Goal: Check status: Check status

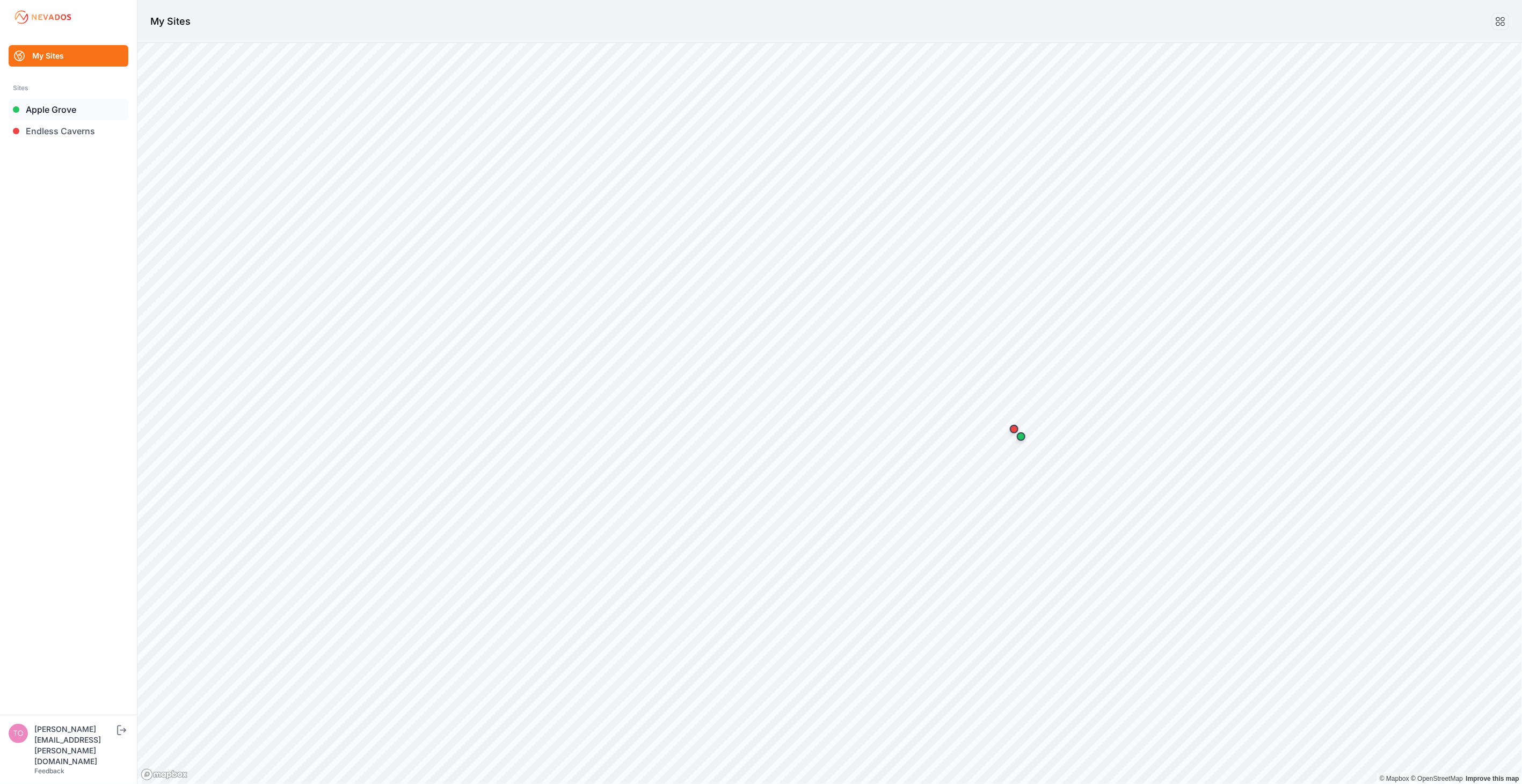
click at [61, 104] on link "Apple Grove" at bounding box center [68, 109] width 120 height 21
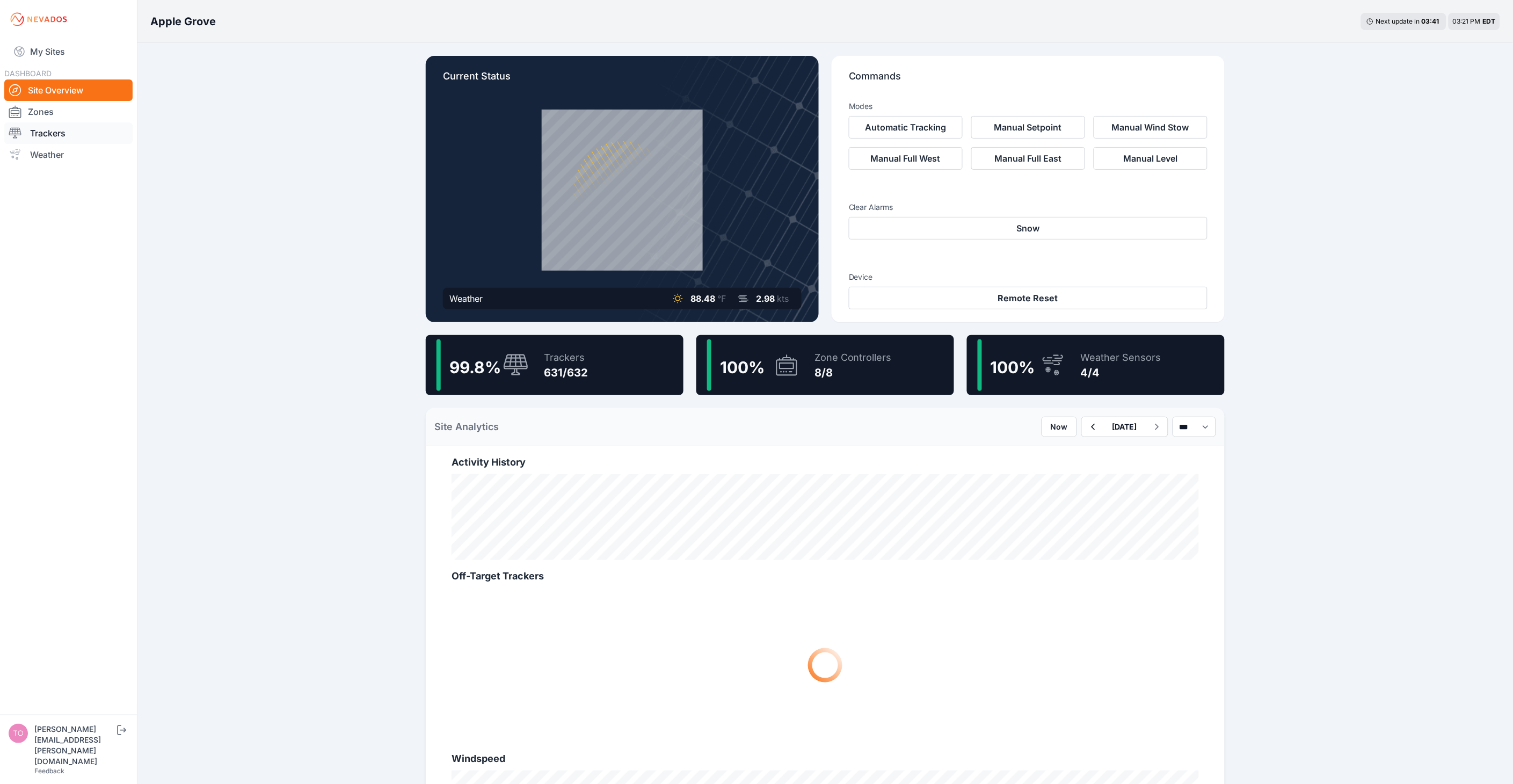
click at [64, 127] on link "Trackers" at bounding box center [68, 132] width 128 height 21
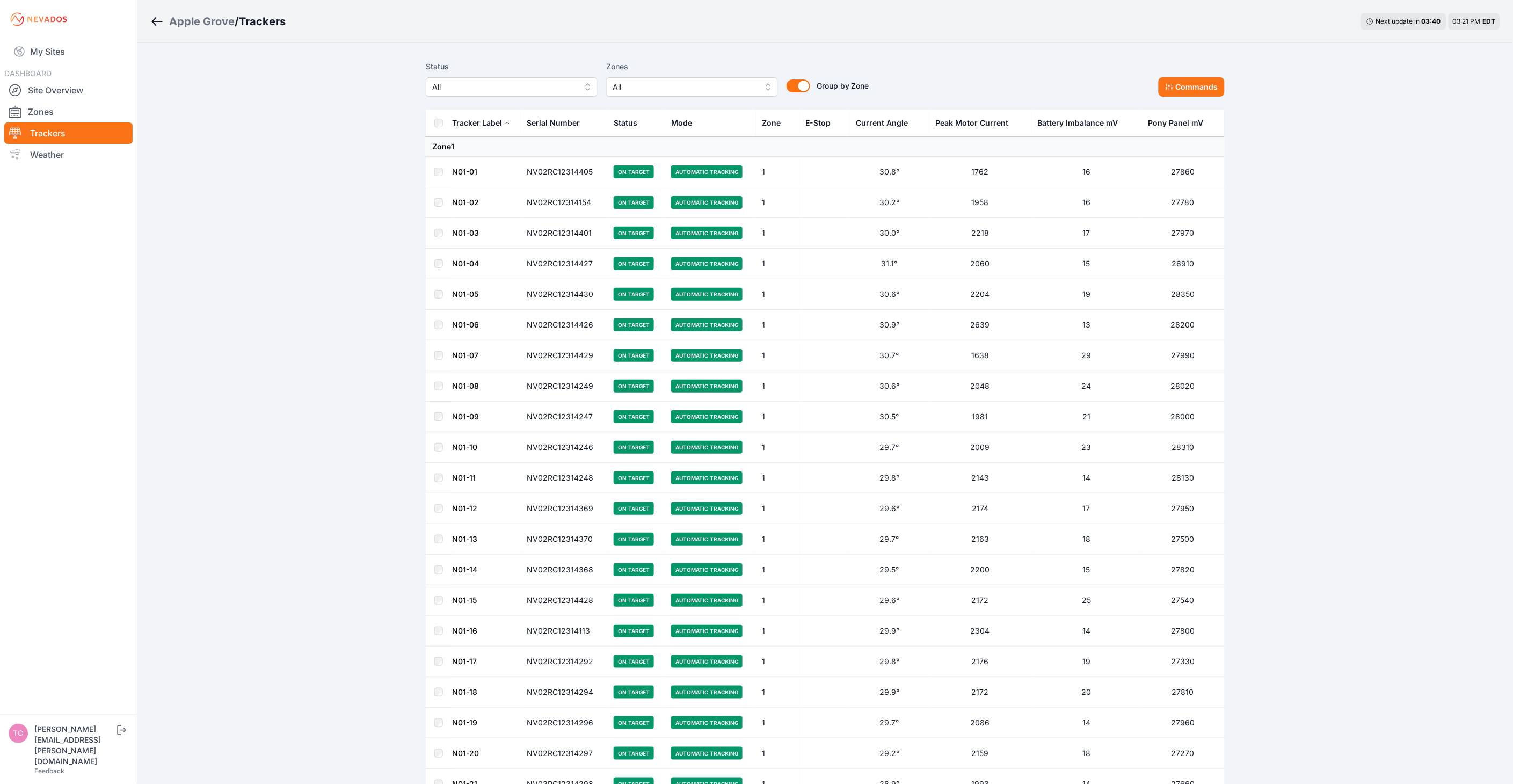
click at [552, 91] on span "All" at bounding box center [504, 87] width 144 height 13
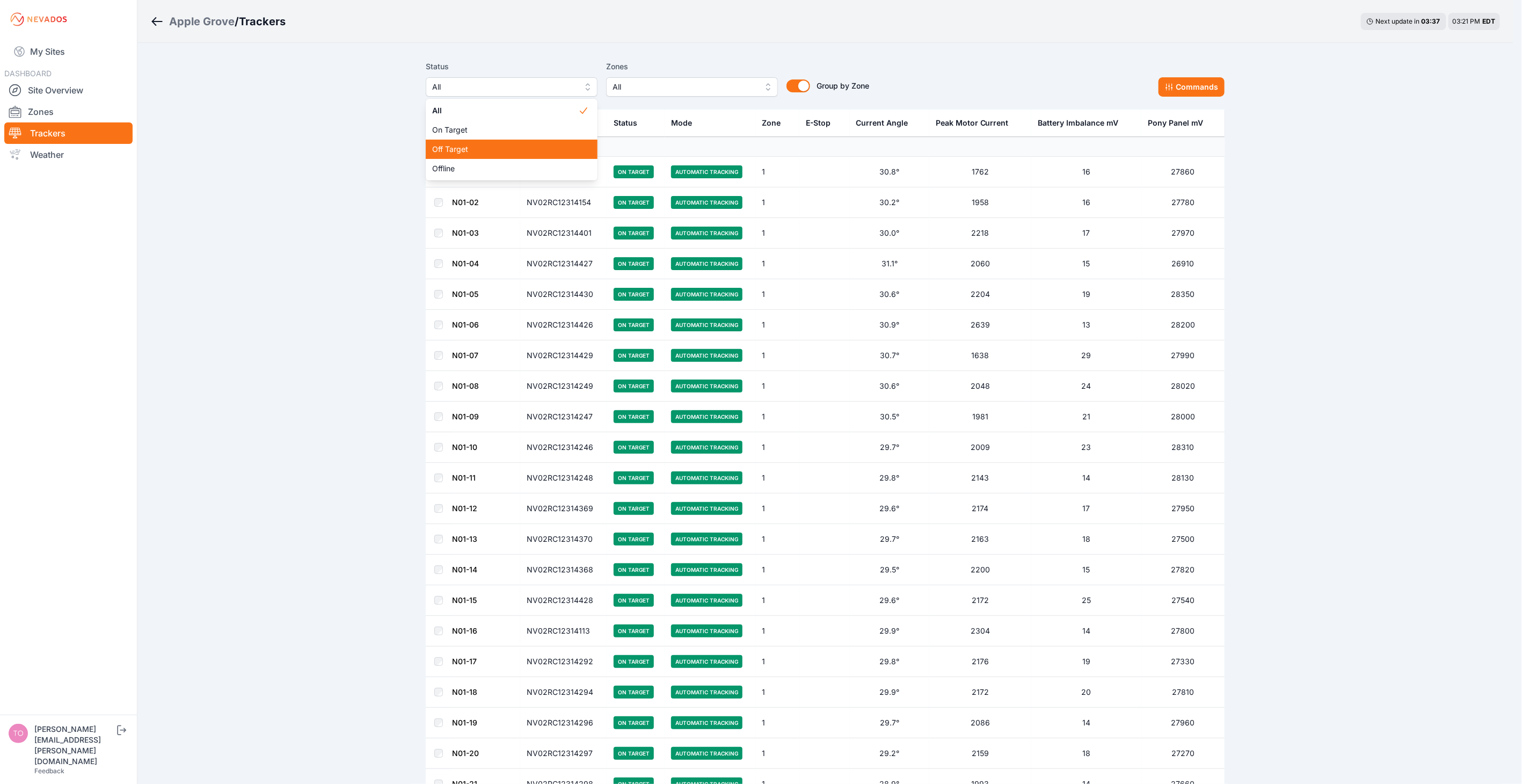
click at [522, 148] on span "Off Target" at bounding box center [505, 149] width 146 height 11
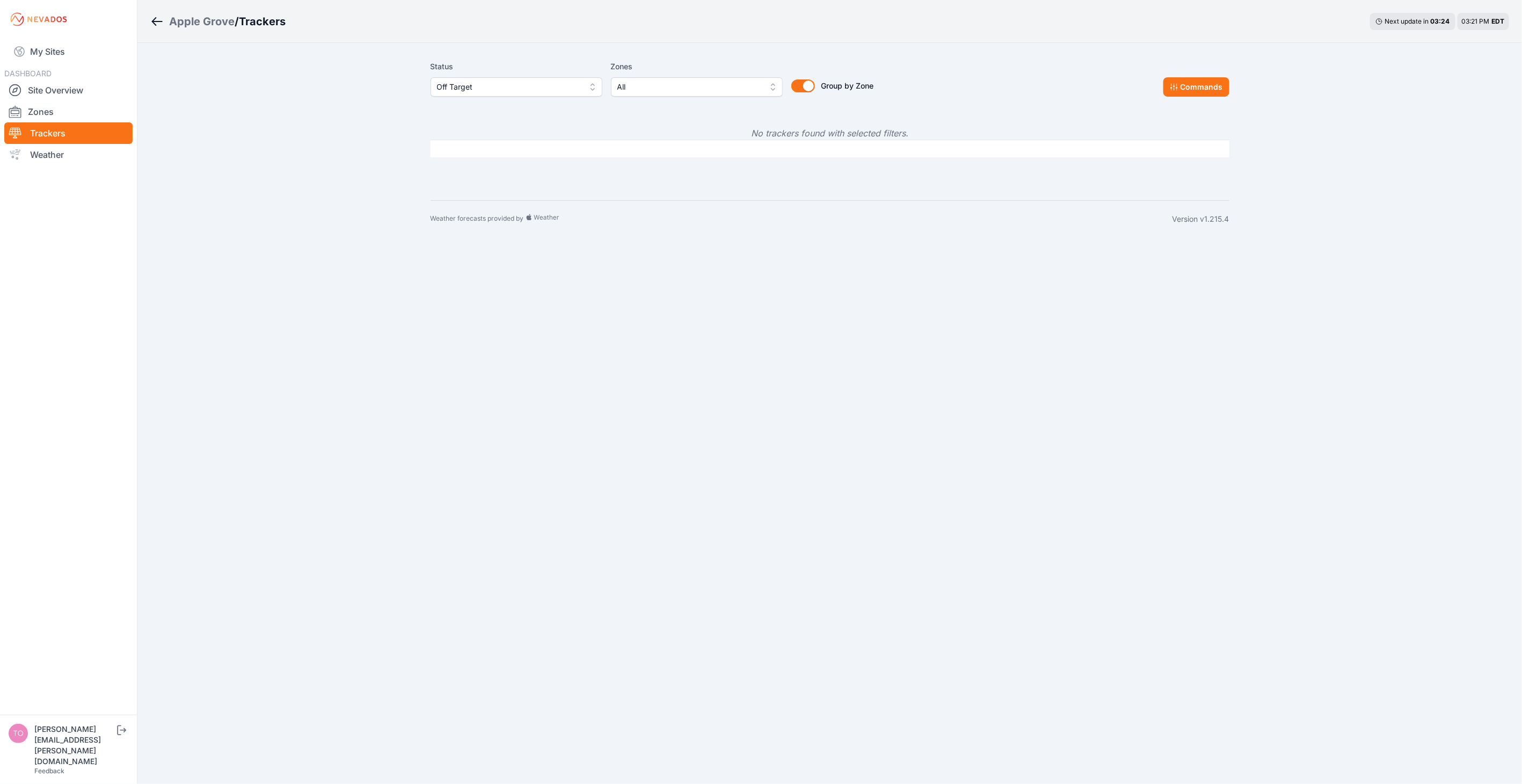
drag, startPoint x: 545, startPoint y: 97, endPoint x: 546, endPoint y: 86, distance: 11.0
click at [545, 97] on div "Off Target" at bounding box center [517, 87] width 172 height 19
click at [546, 84] on span "Off Target" at bounding box center [509, 87] width 144 height 13
click at [521, 165] on span "Offline" at bounding box center [509, 169] width 146 height 11
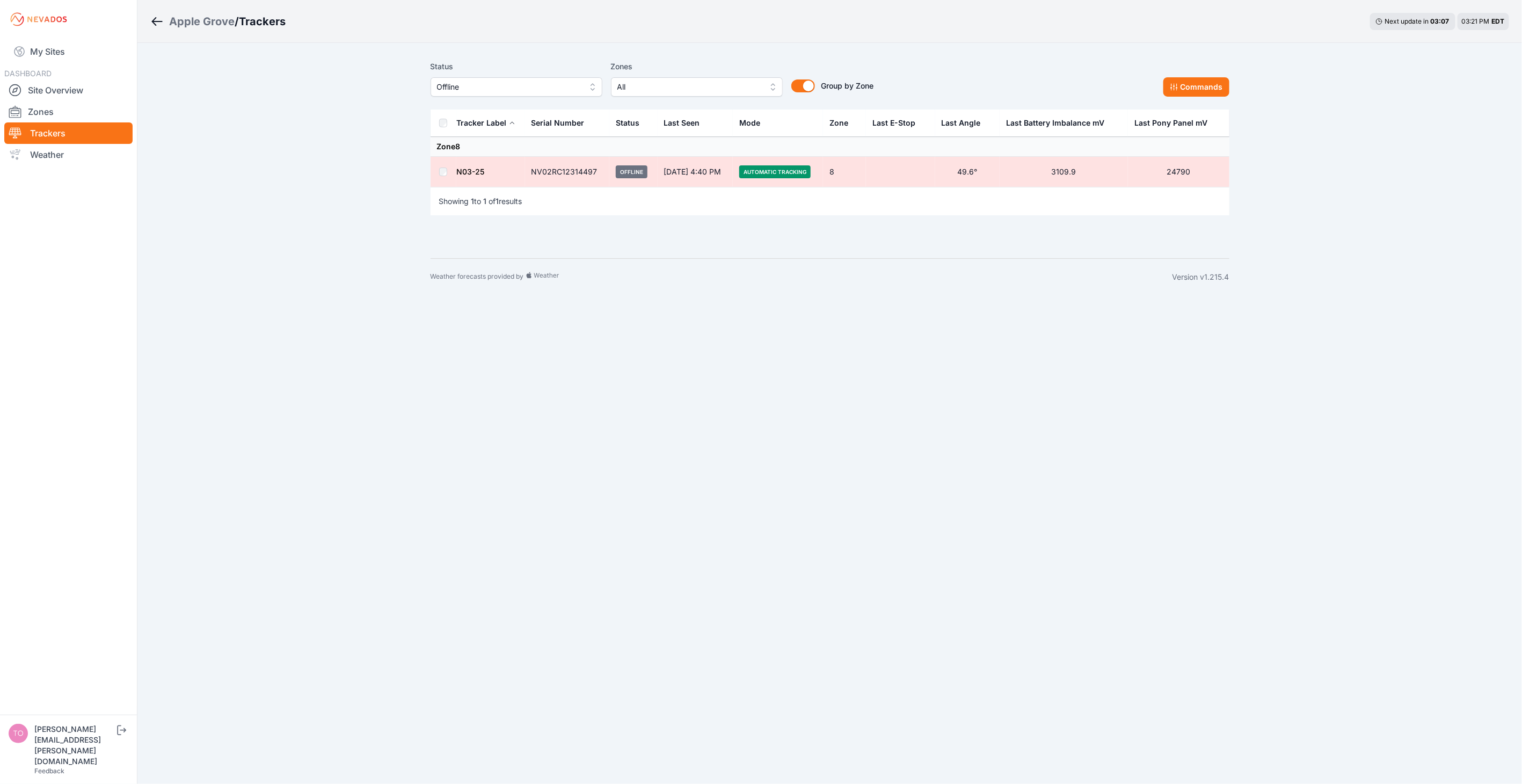
click at [723, 405] on body "My Sites DASHBOARD Site Overview Zones Trackers Weather tomasz.barcz@energix-gr…" at bounding box center [761, 392] width 1522 height 784
click at [564, 87] on span "Offline" at bounding box center [509, 87] width 144 height 13
click at [537, 147] on span "Off Target" at bounding box center [509, 149] width 146 height 11
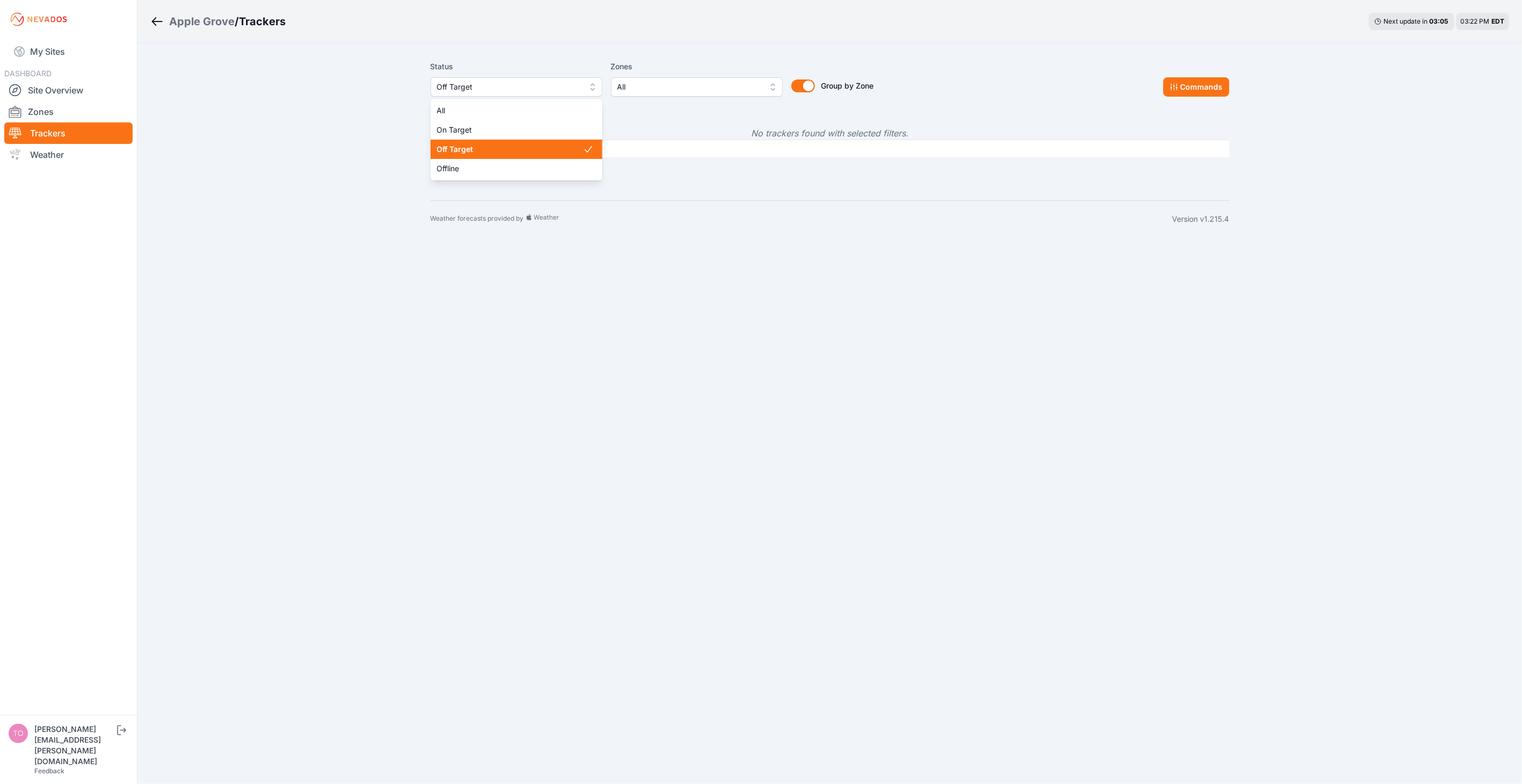
click at [483, 89] on span "Off Target" at bounding box center [509, 87] width 144 height 13
click at [475, 126] on span "On Target" at bounding box center [509, 130] width 146 height 11
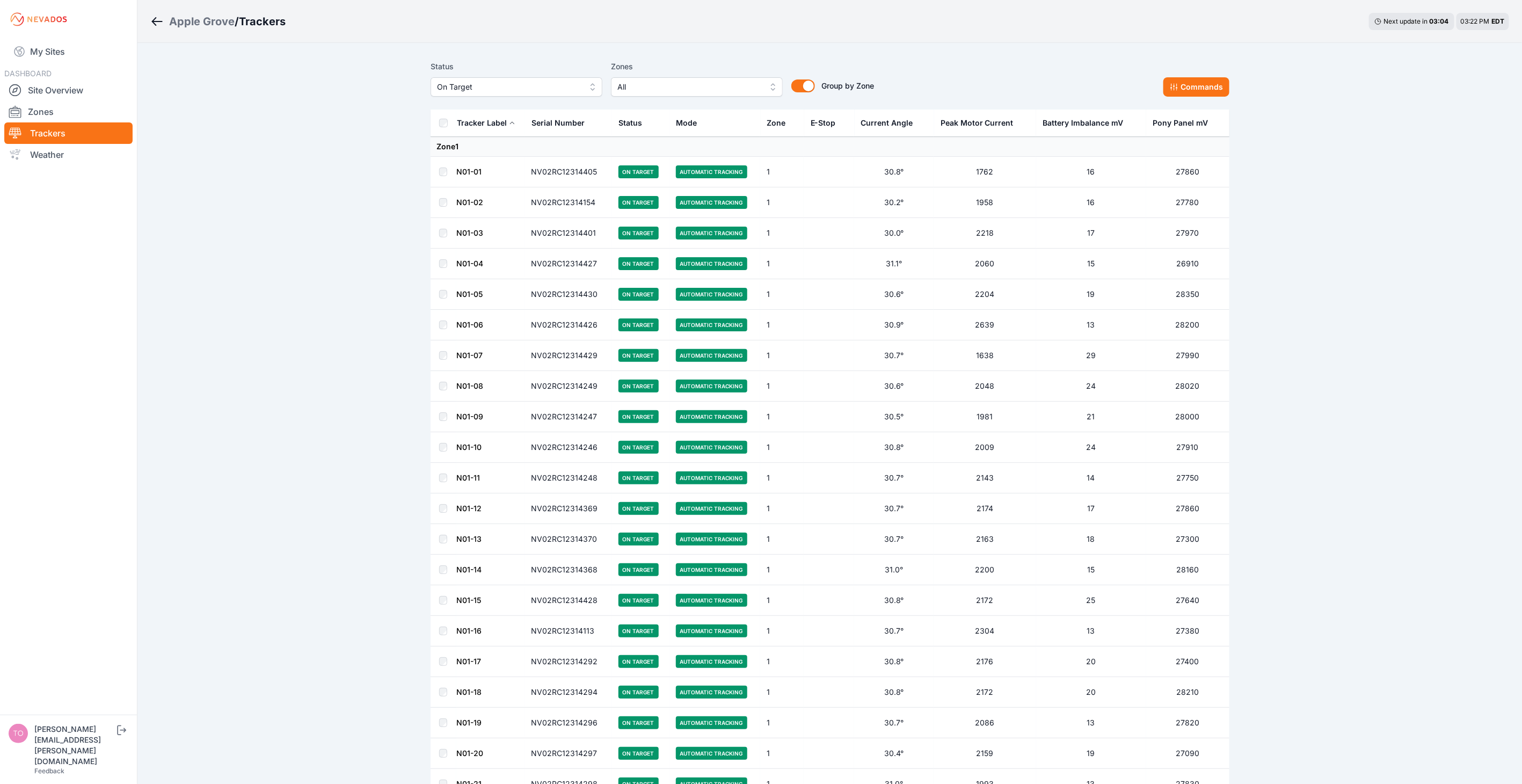
click at [469, 89] on span "On Target" at bounding box center [509, 87] width 144 height 13
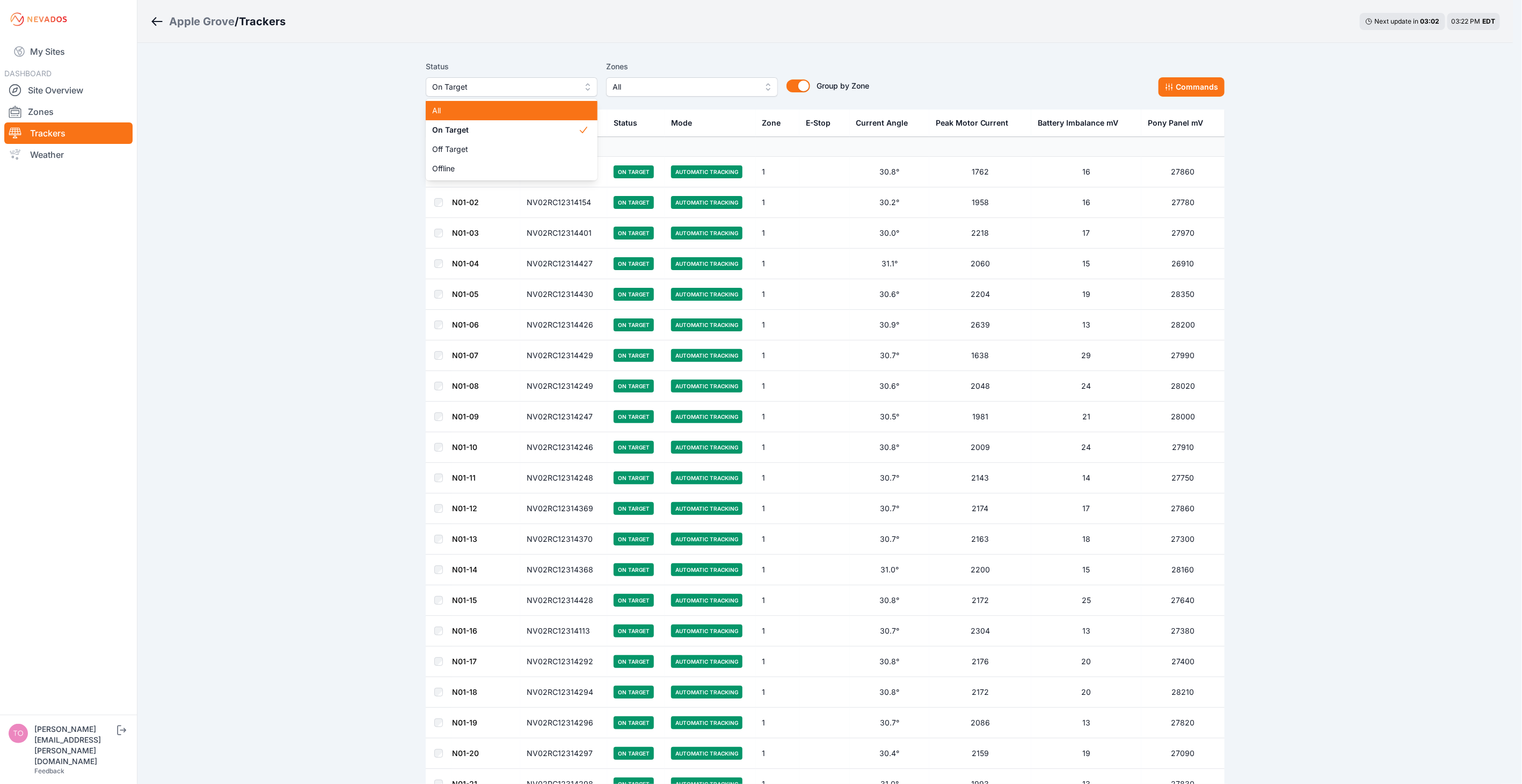
click at [434, 113] on span "All" at bounding box center [505, 111] width 146 height 11
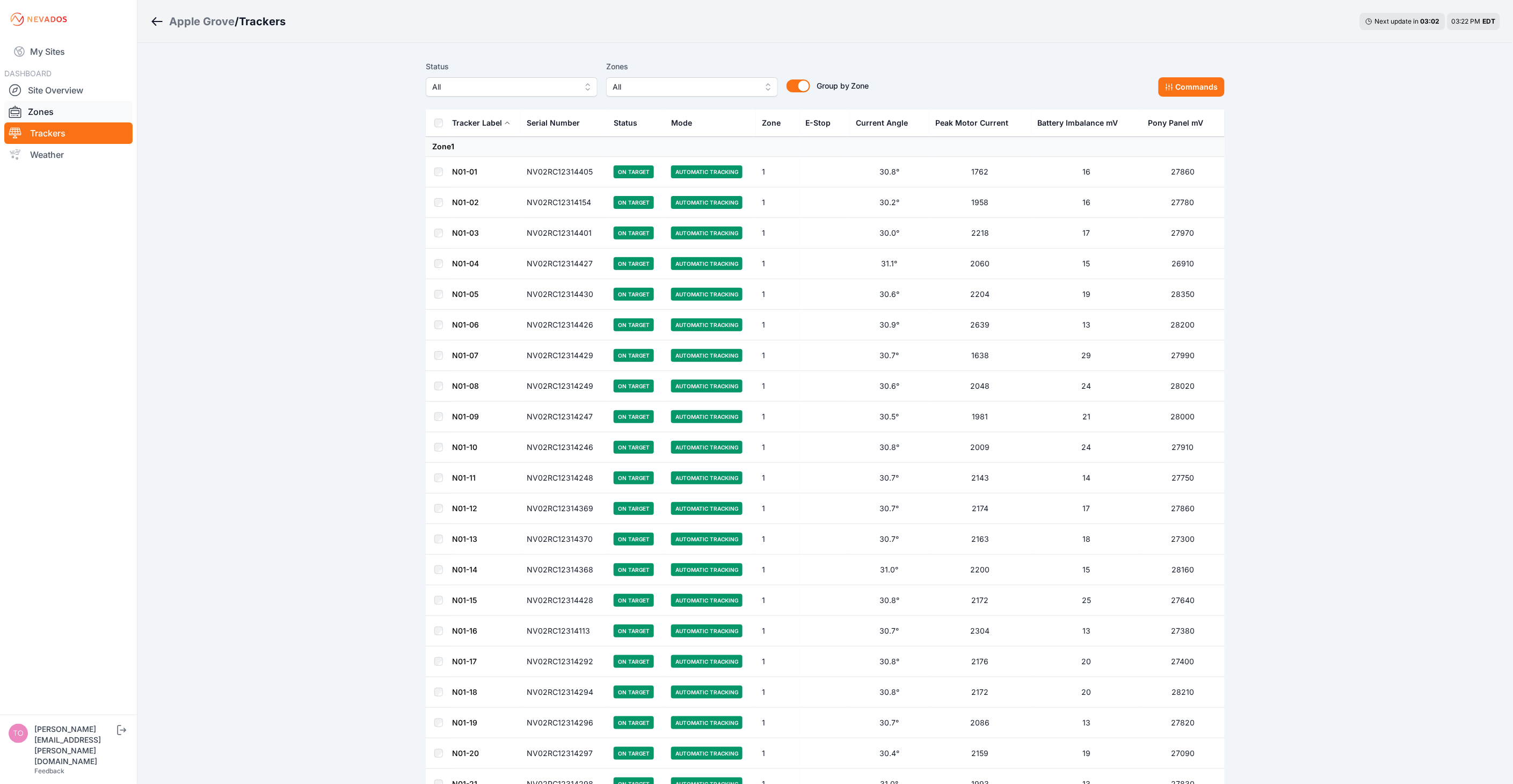
click at [50, 109] on link "Zones" at bounding box center [68, 111] width 128 height 21
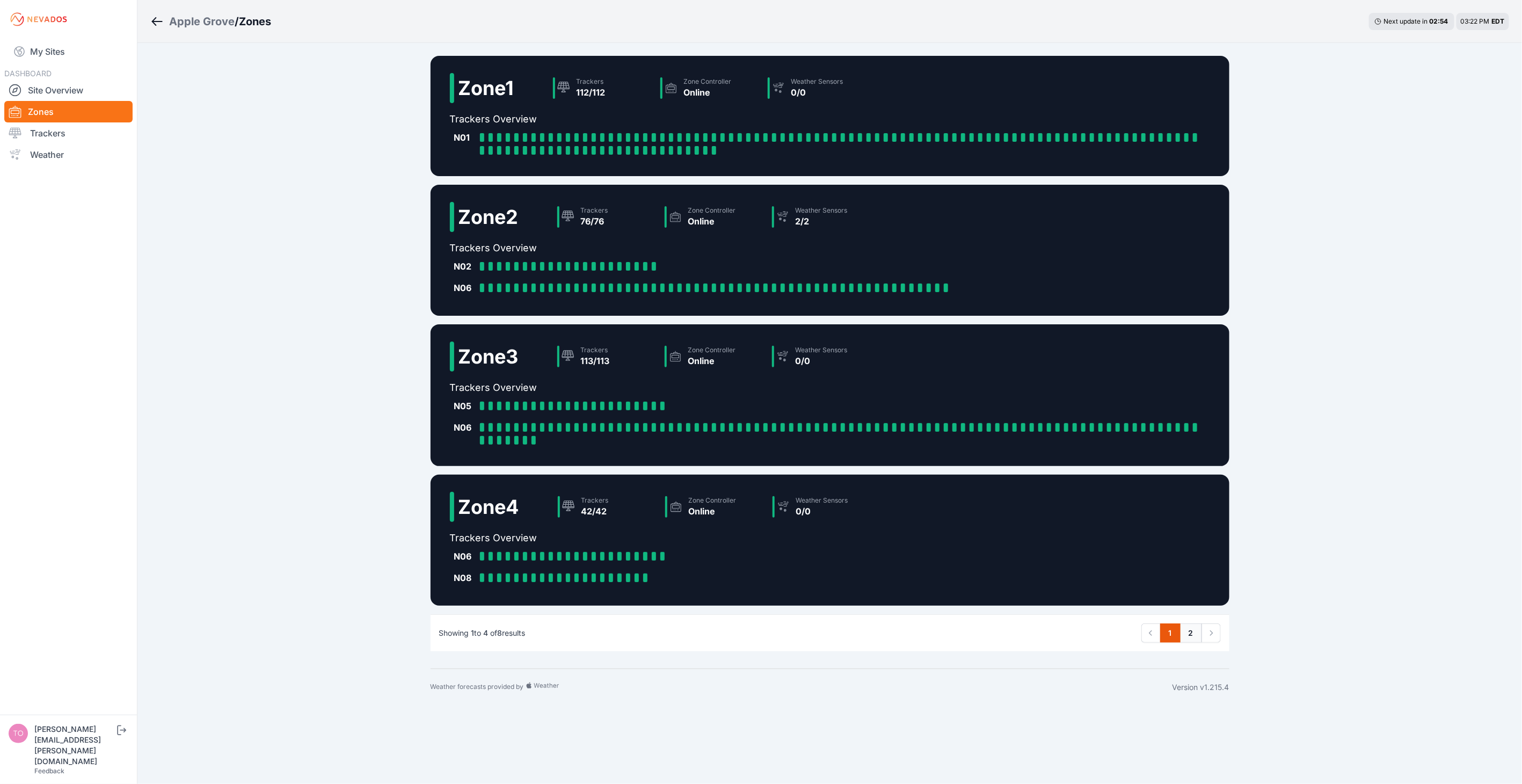
click at [1192, 632] on link "2" at bounding box center [1190, 633] width 22 height 19
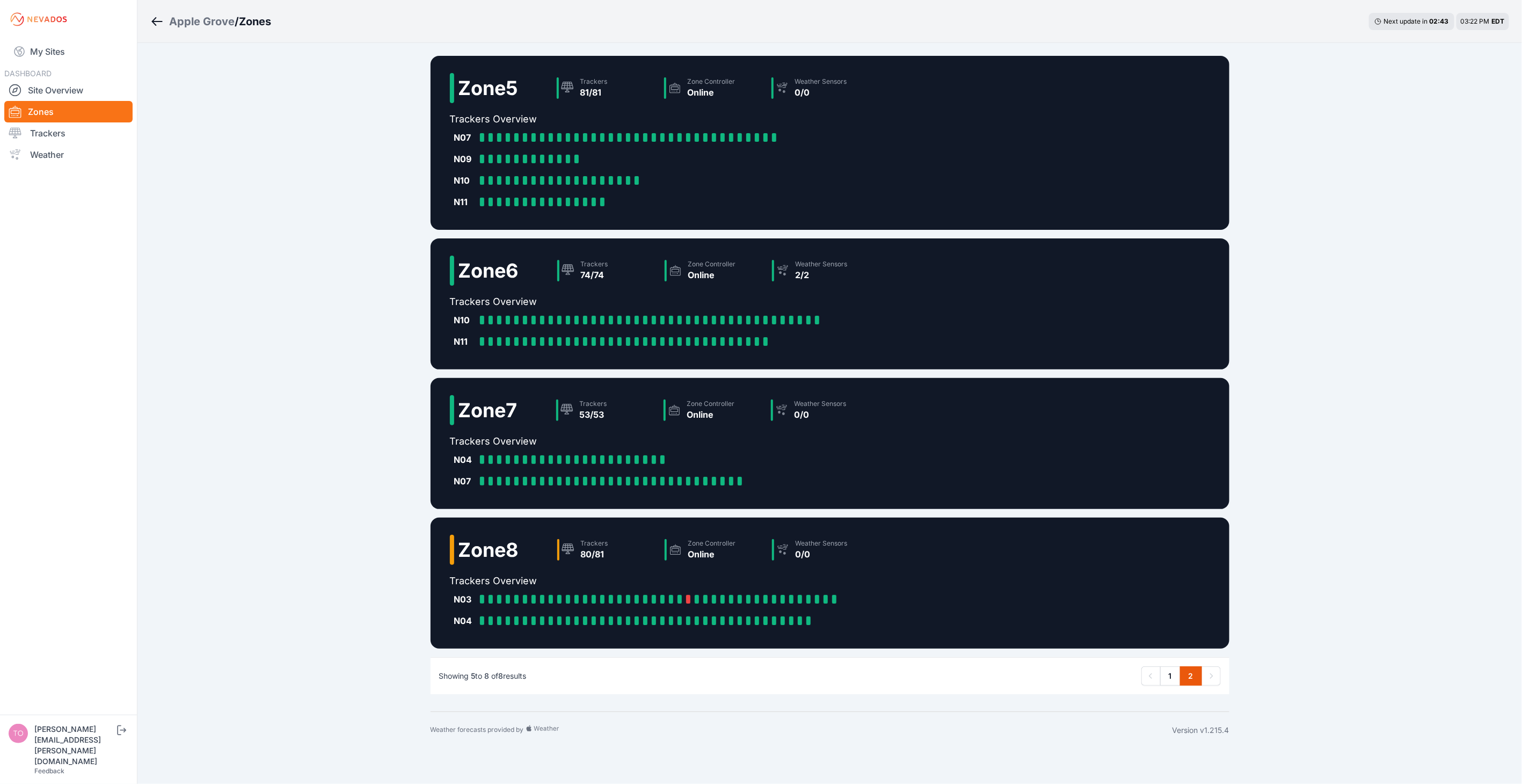
click at [304, 428] on div "Apple Grove / Zones Next update in 02 : 43 03:22 PM EDT Zone 5 Trackers 81/81 Z…" at bounding box center [761, 374] width 1522 height 748
click at [1169, 673] on link "1" at bounding box center [1171, 676] width 21 height 19
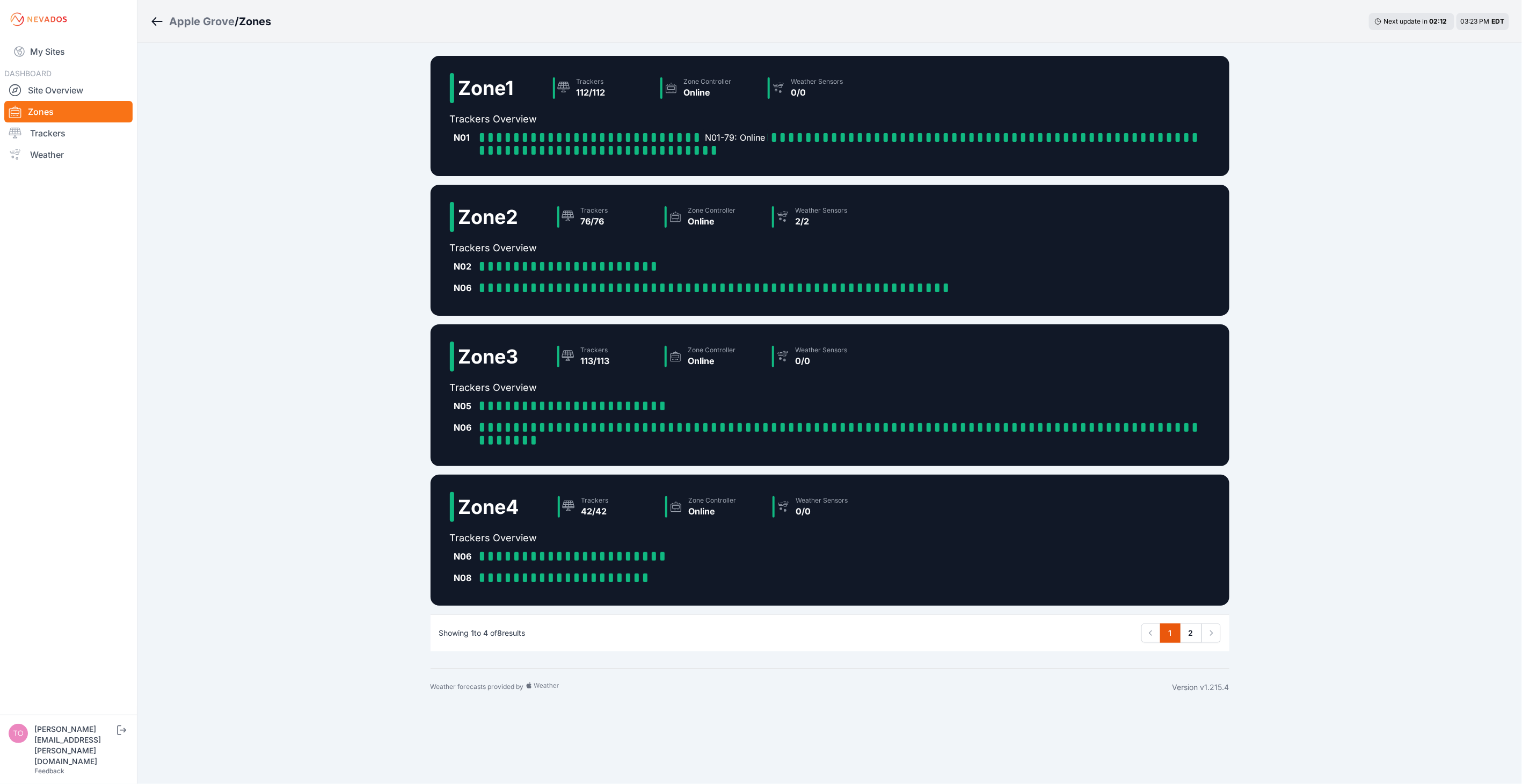
click at [705, 151] on div at bounding box center [705, 150] width 4 height 8
click at [1187, 633] on link "2" at bounding box center [1190, 633] width 22 height 19
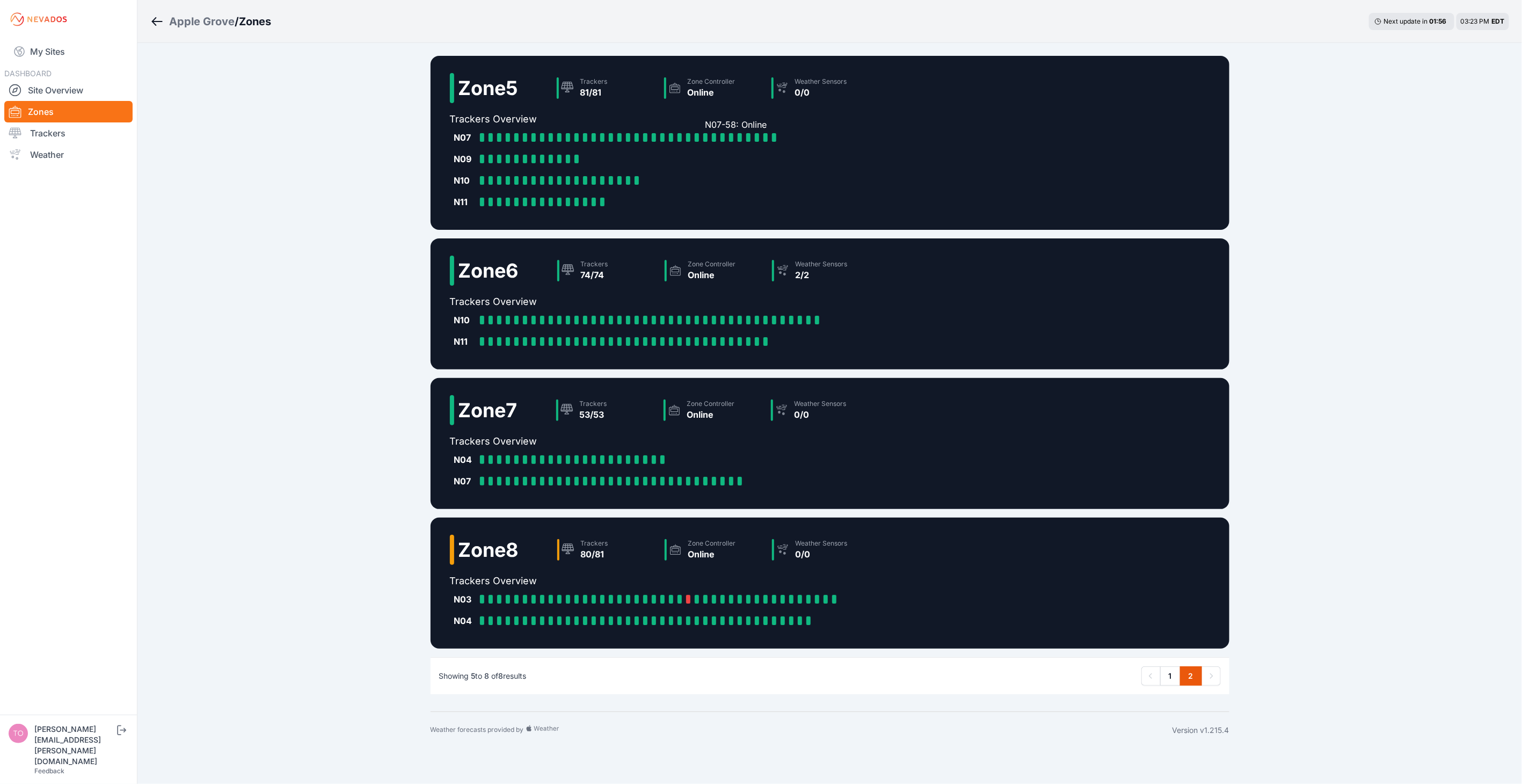
click at [708, 135] on div "N07-58: Online" at bounding box center [707, 137] width 8 height 8
click at [566, 597] on div at bounding box center [567, 599] width 4 height 8
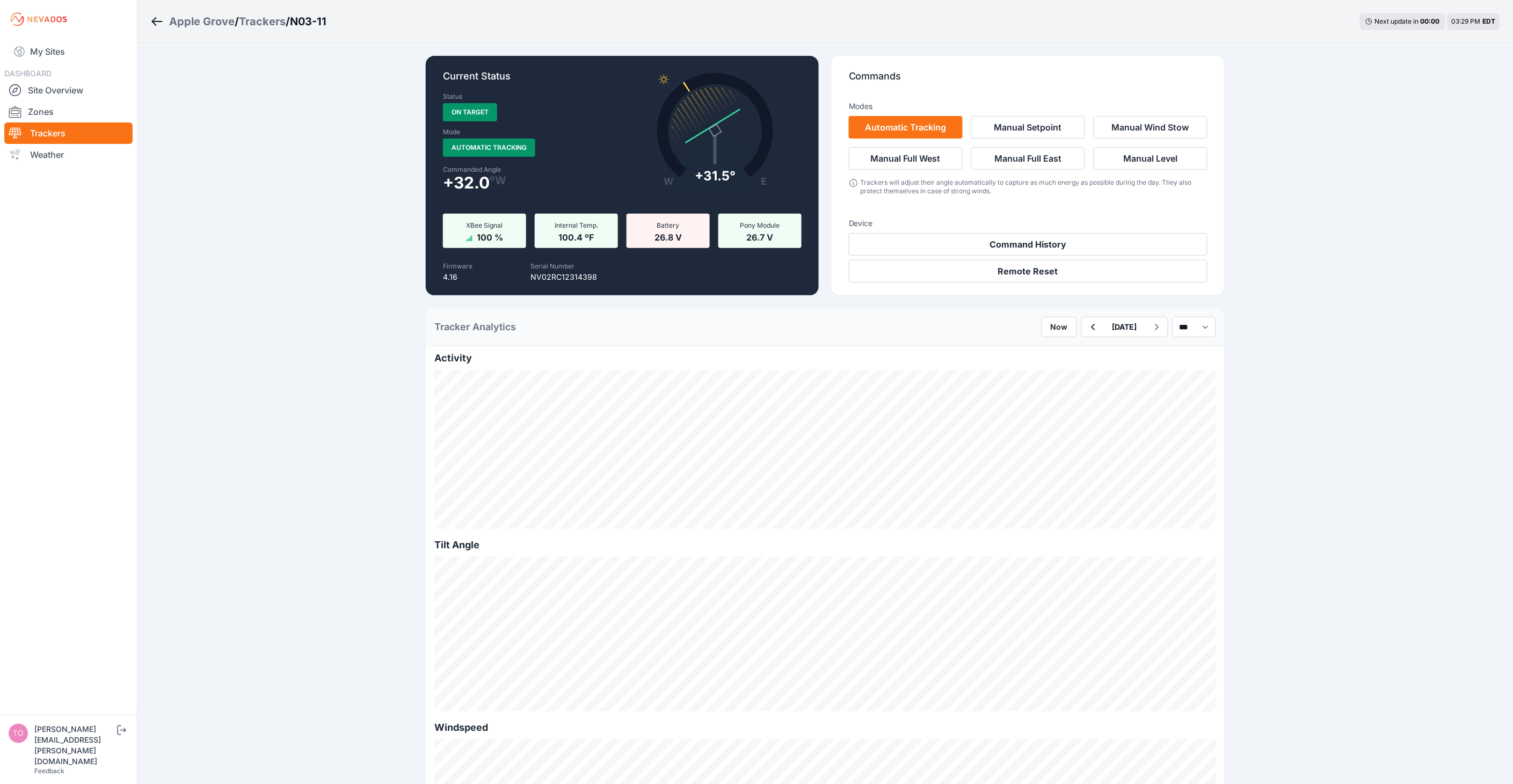
click at [52, 45] on link "My Sites" at bounding box center [68, 51] width 128 height 26
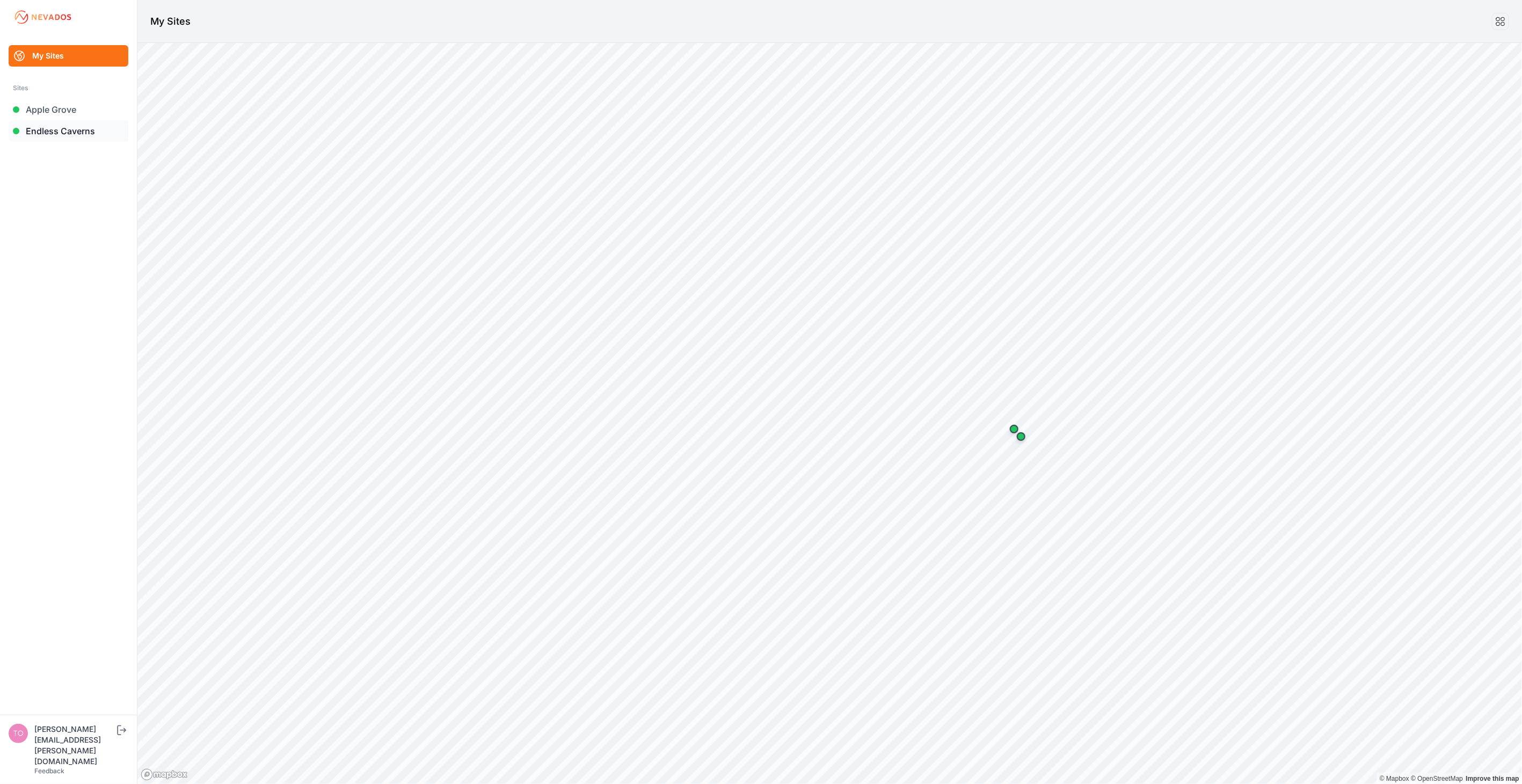
click at [73, 129] on link "Endless Caverns" at bounding box center [68, 131] width 120 height 21
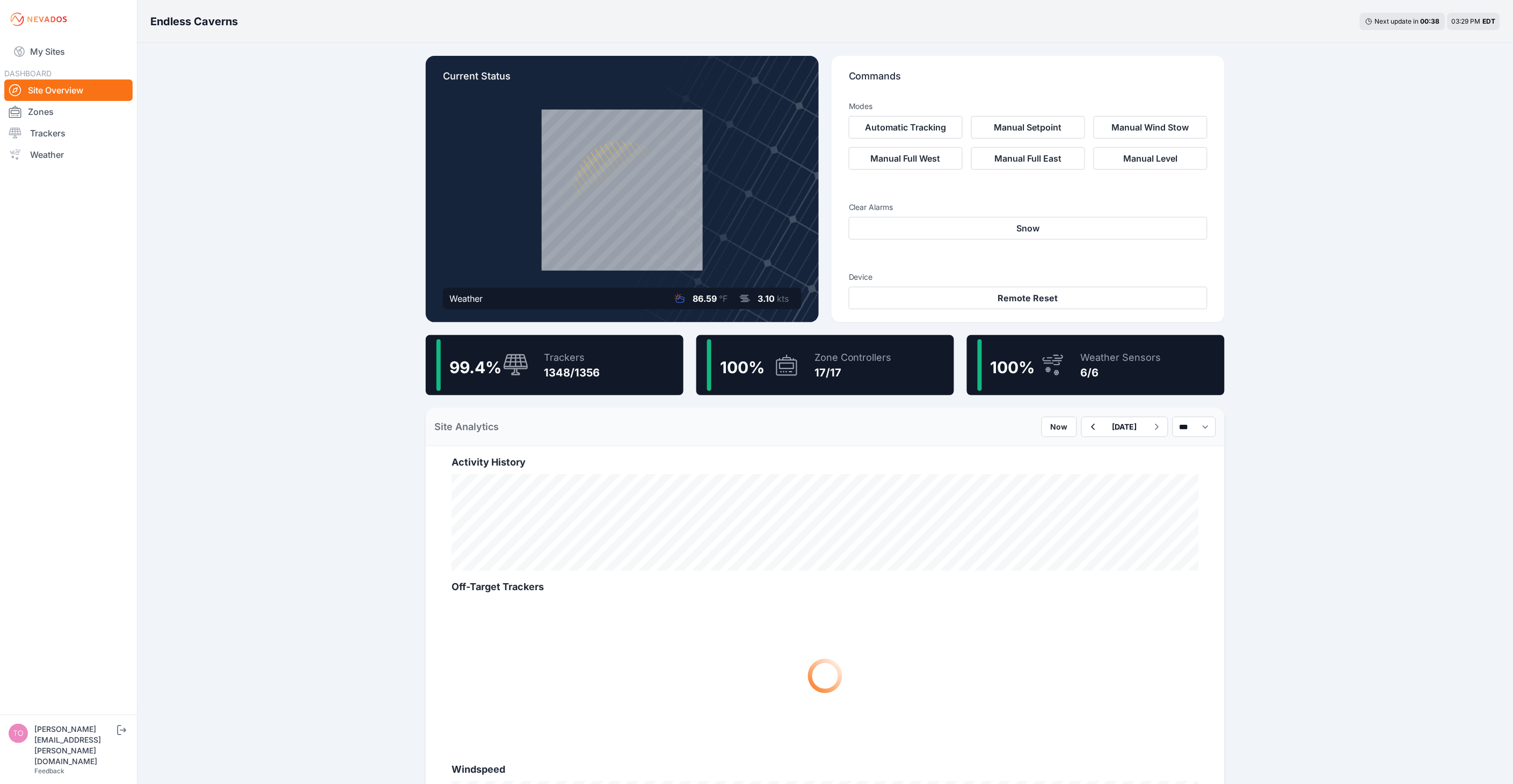
click at [345, 326] on div "Endless Caverns Next update in 00 : 38 03:29 PM EDT Current Status Weather 86.5…" at bounding box center [756, 599] width 1513 height 1198
click at [57, 137] on link "Trackers" at bounding box center [68, 132] width 128 height 21
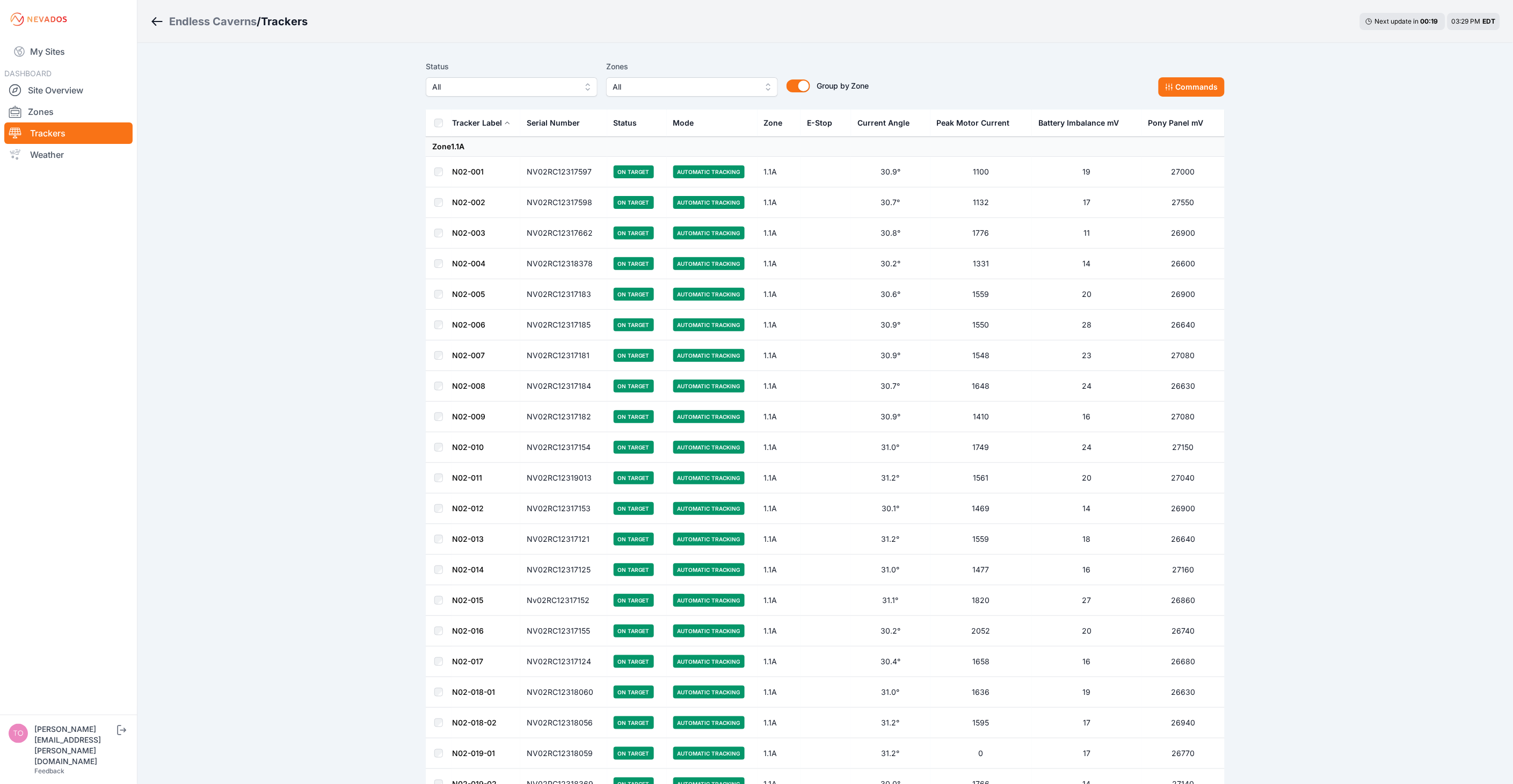
click at [551, 82] on span "All" at bounding box center [504, 87] width 144 height 13
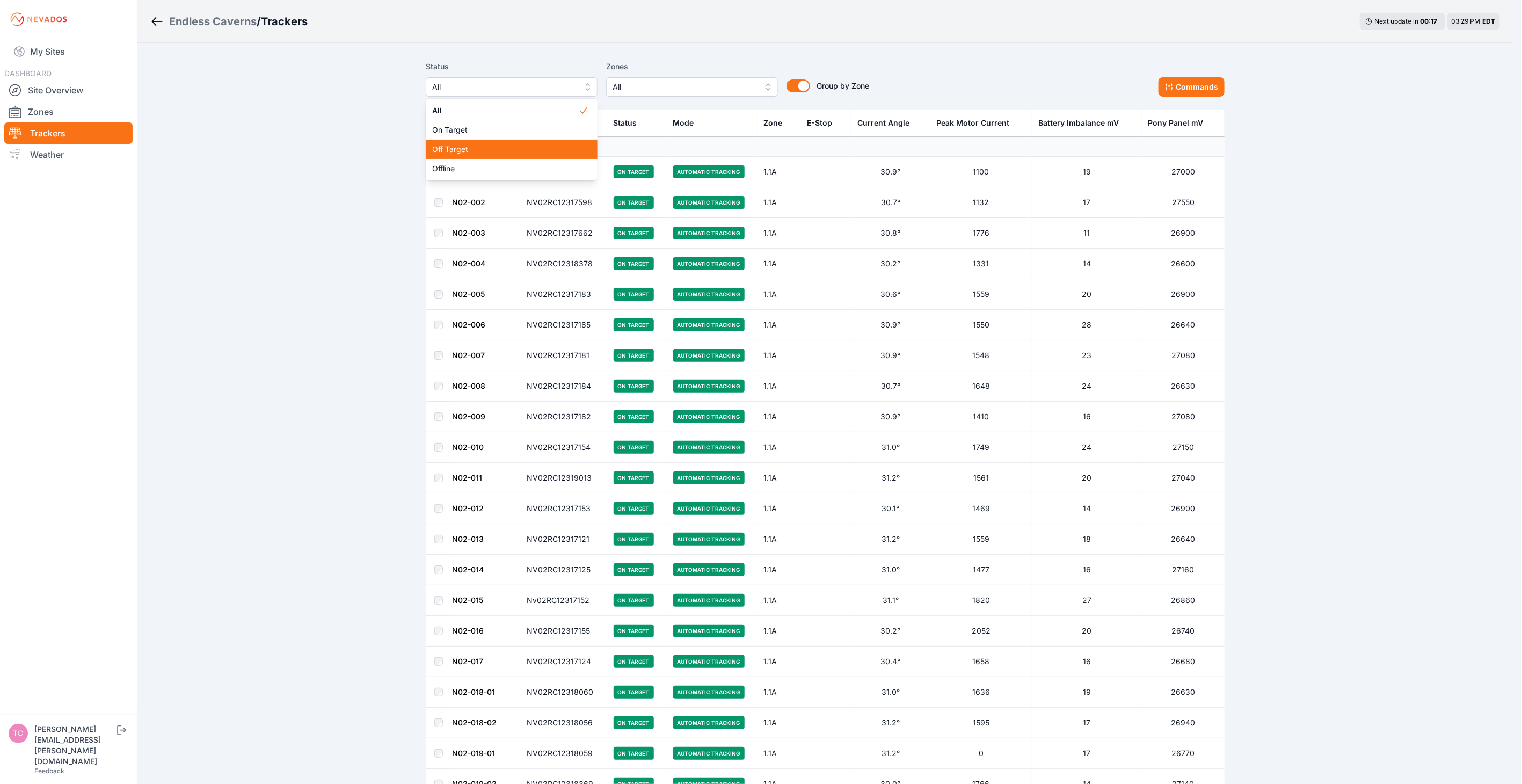
click at [527, 146] on span "Off Target" at bounding box center [505, 149] width 146 height 11
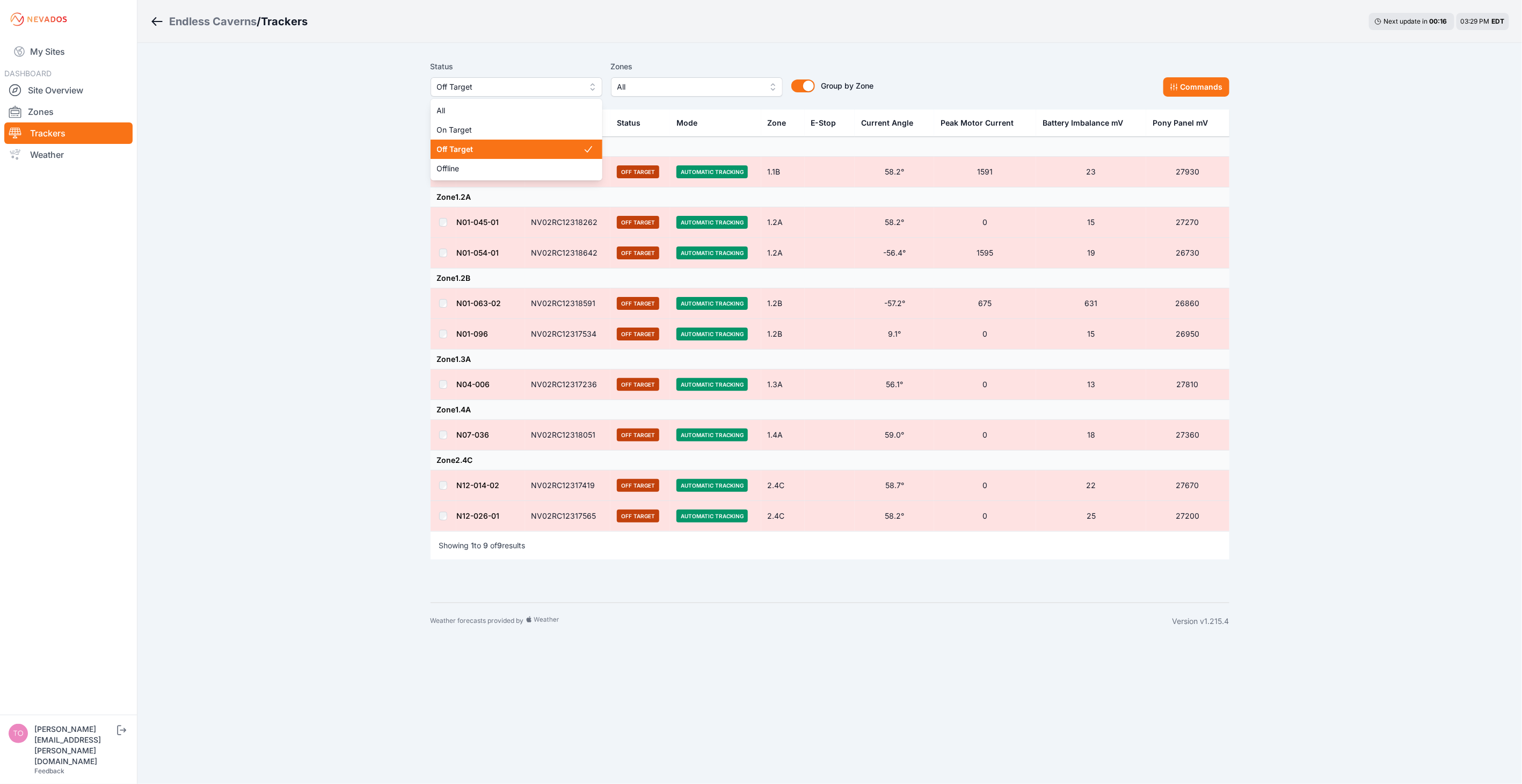
click at [455, 89] on span "Off Target" at bounding box center [509, 87] width 144 height 13
click at [471, 168] on span "Offline" at bounding box center [509, 169] width 146 height 11
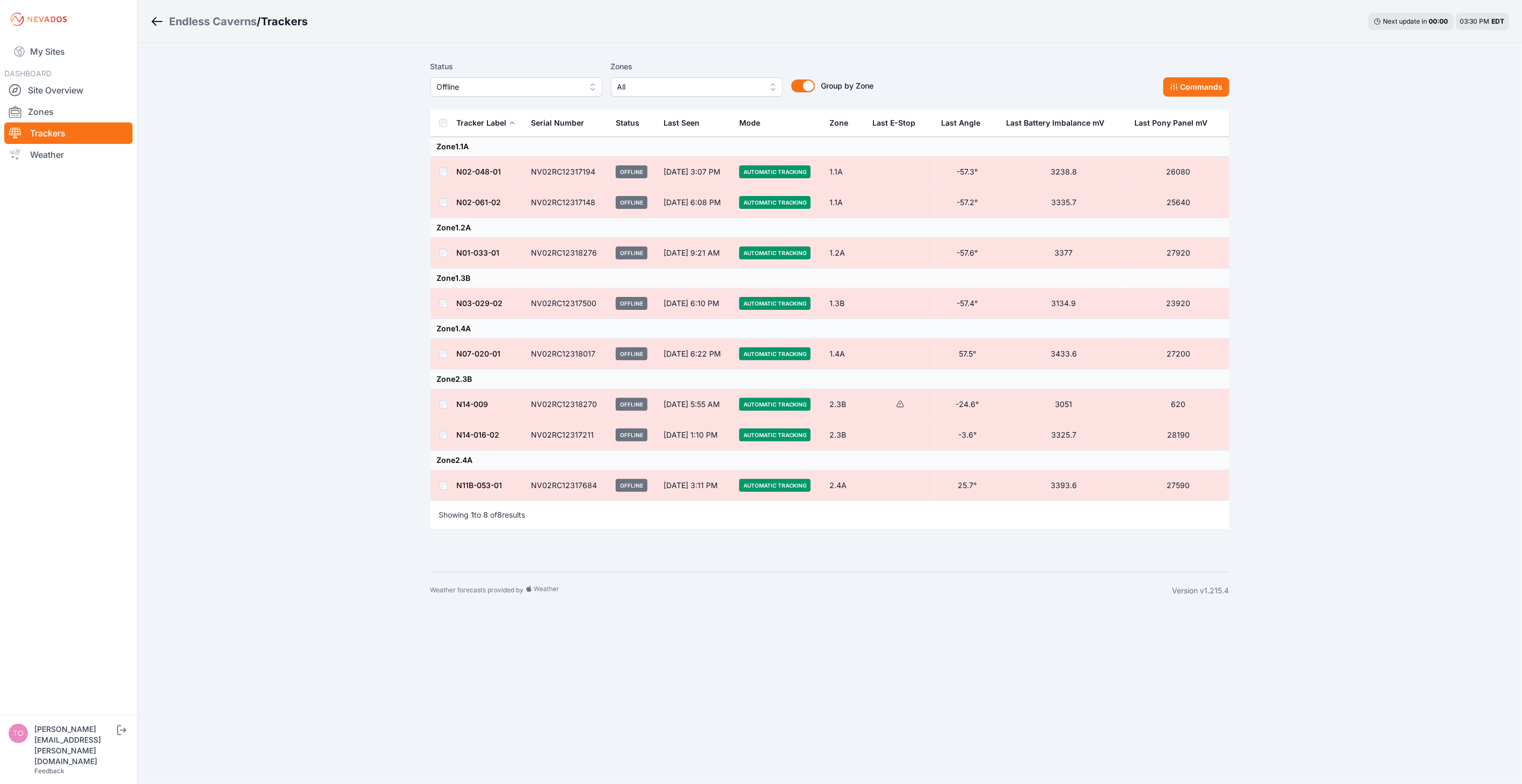
click at [447, 249] on td at bounding box center [443, 253] width 26 height 31
click at [385, 388] on div "Endless Caverns / Trackers Next update in 00 : 00 03:31 PM EDT Status Offline Z…" at bounding box center [761, 304] width 1522 height 609
click at [1190, 85] on button "Commands" at bounding box center [1196, 87] width 66 height 19
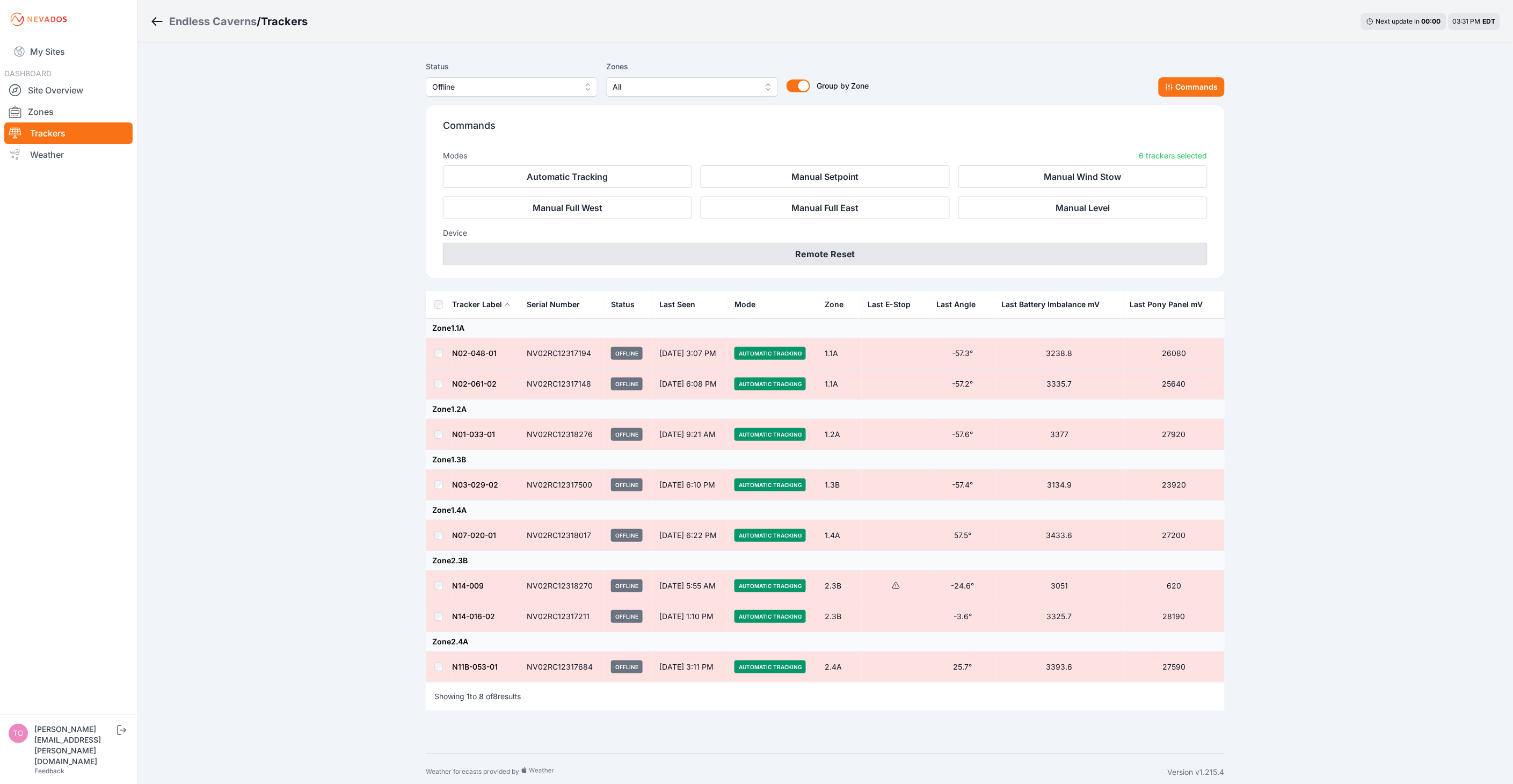
click at [875, 258] on button "Remote Reset" at bounding box center [825, 253] width 765 height 22
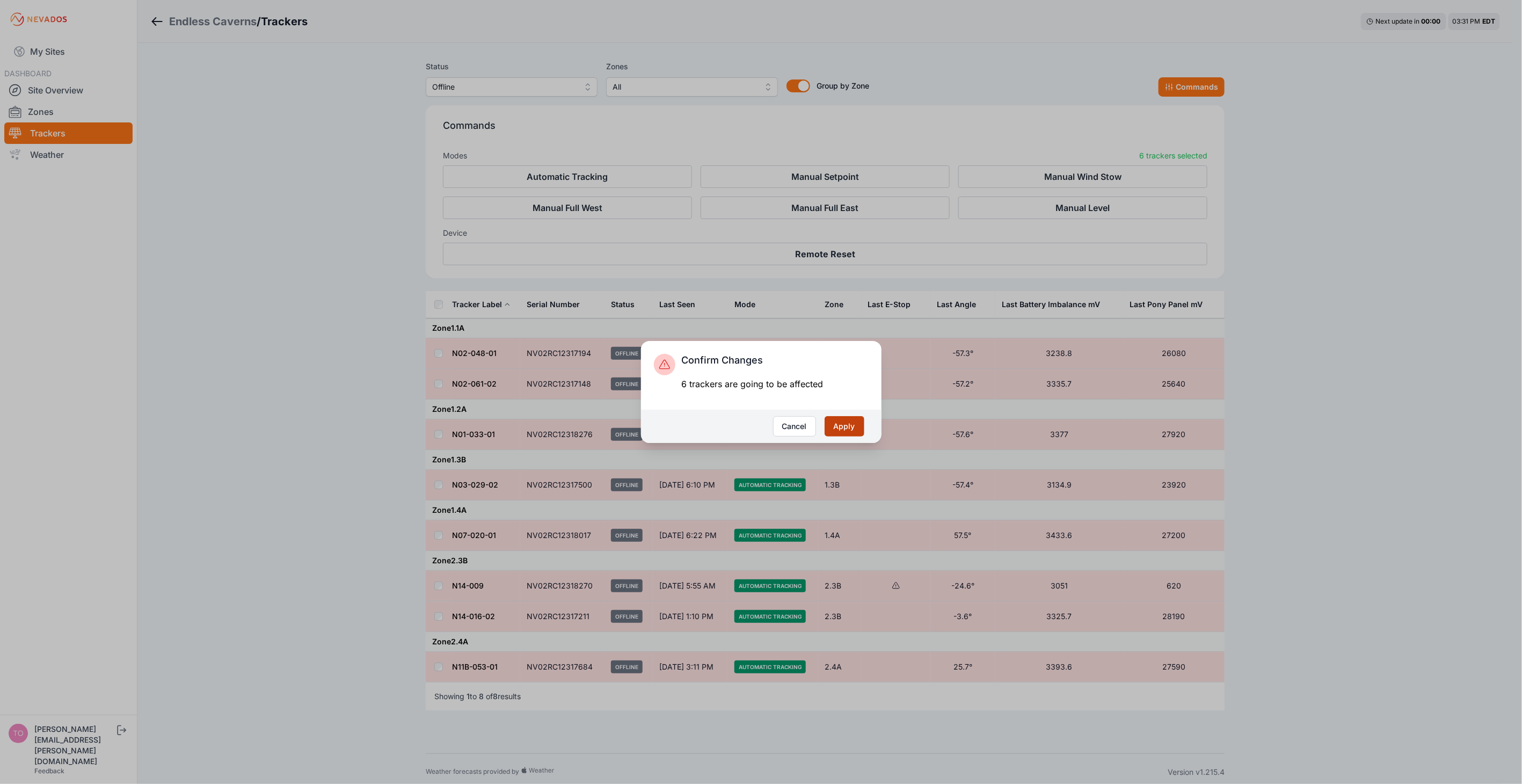
click at [848, 424] on button "Apply" at bounding box center [844, 426] width 40 height 21
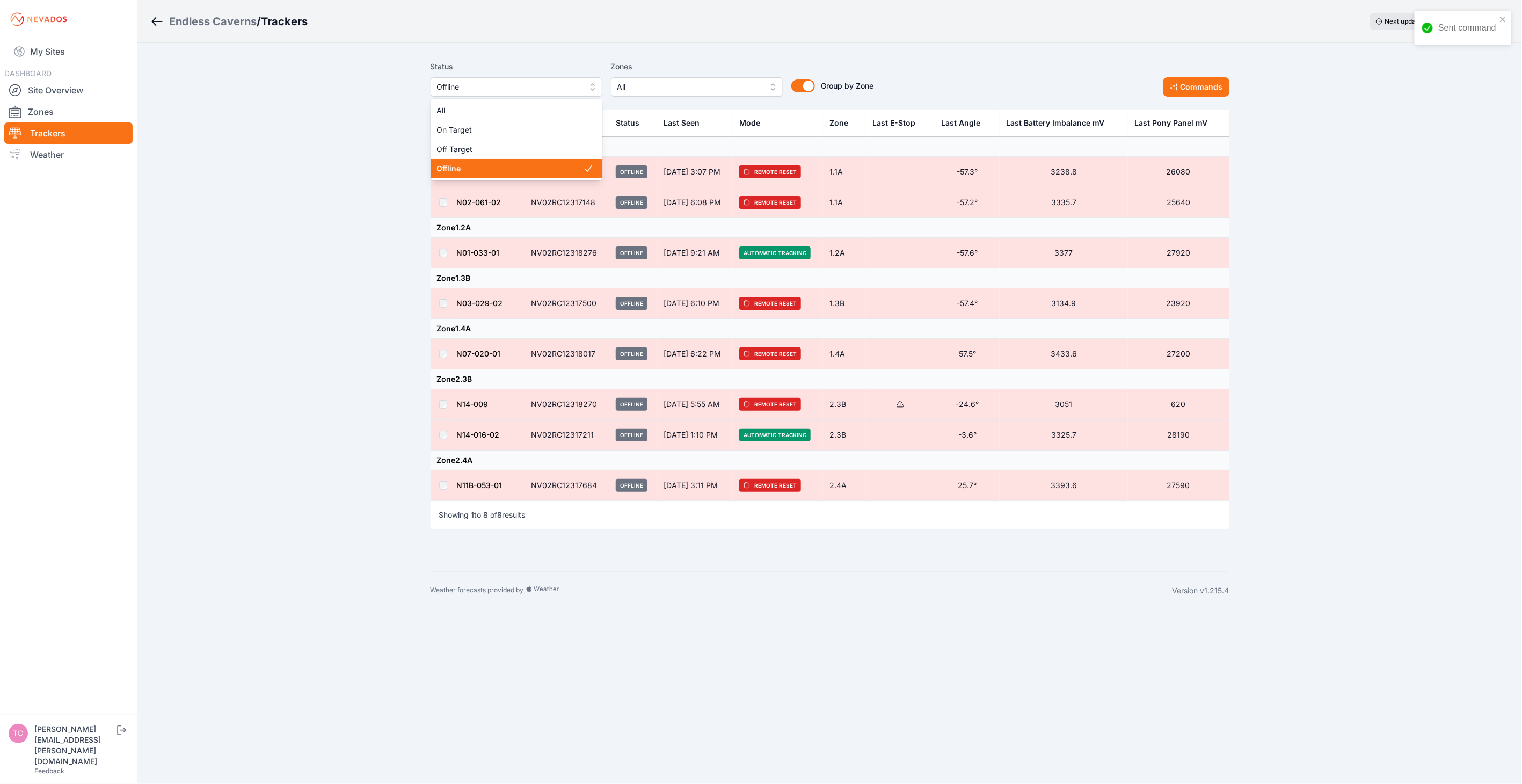
click at [517, 82] on span "Offline" at bounding box center [509, 87] width 144 height 13
click at [505, 146] on span "Off Target" at bounding box center [509, 149] width 146 height 11
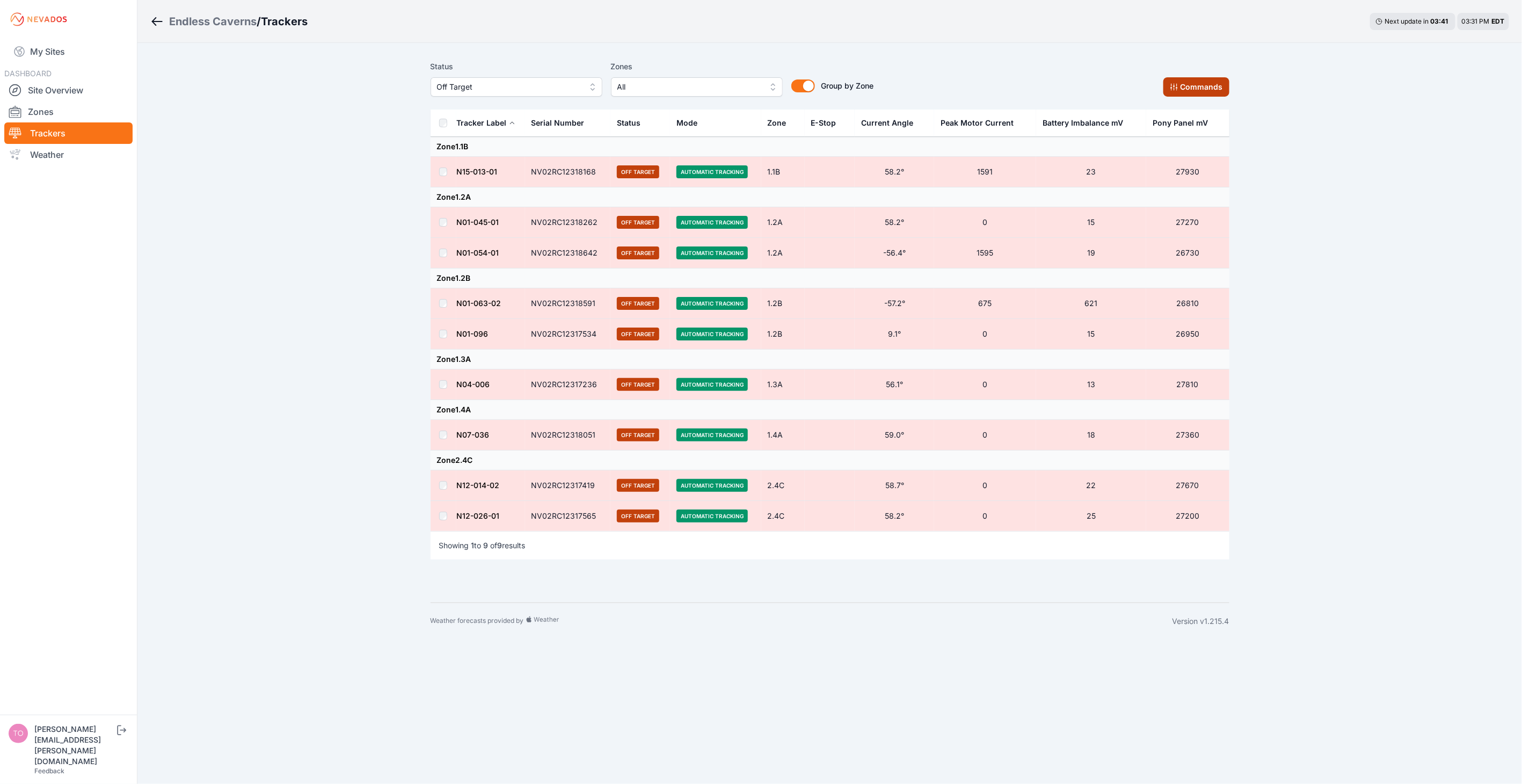
click at [1206, 86] on button "Commands" at bounding box center [1196, 87] width 66 height 19
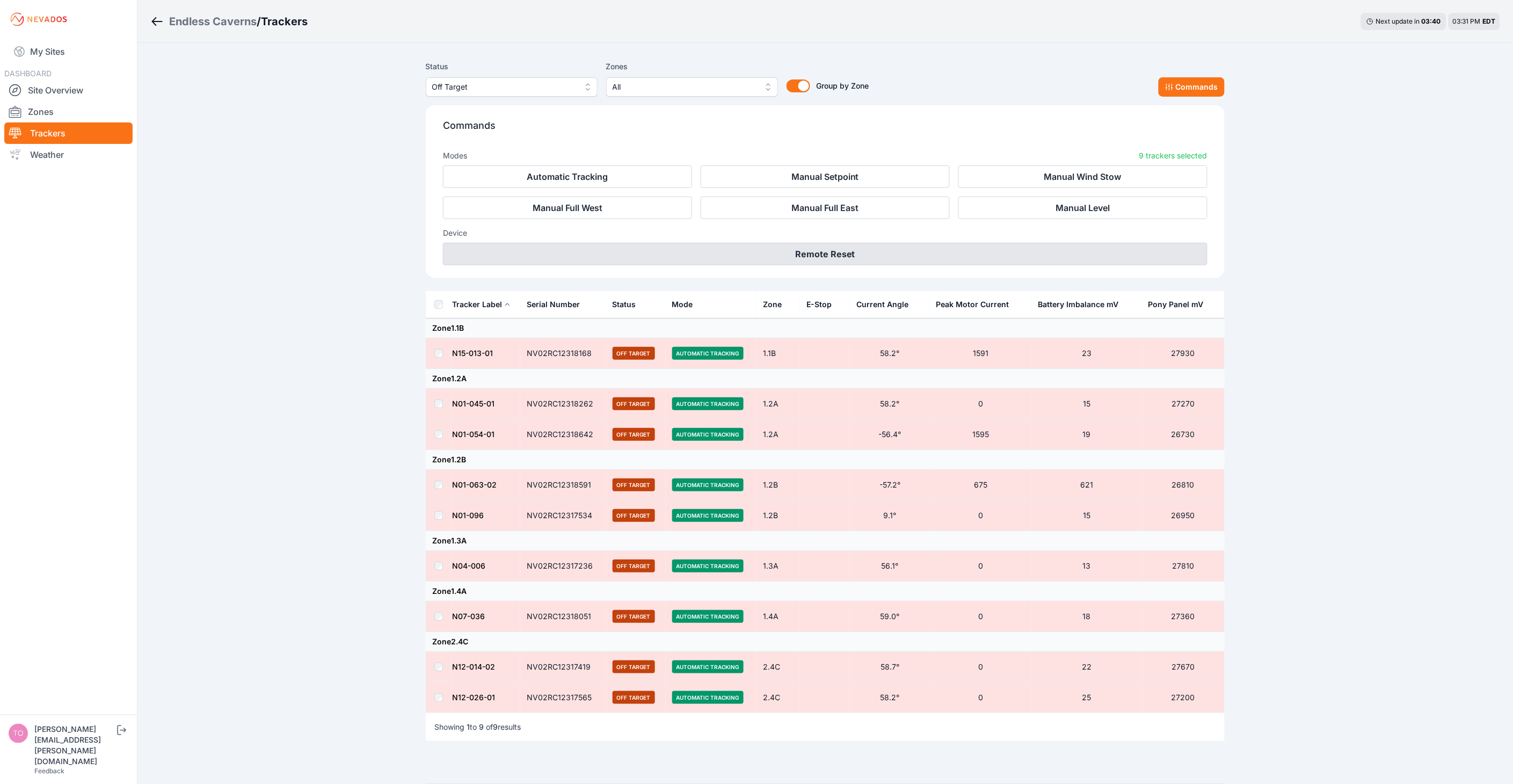
click at [822, 256] on button "Remote Reset" at bounding box center [825, 253] width 765 height 22
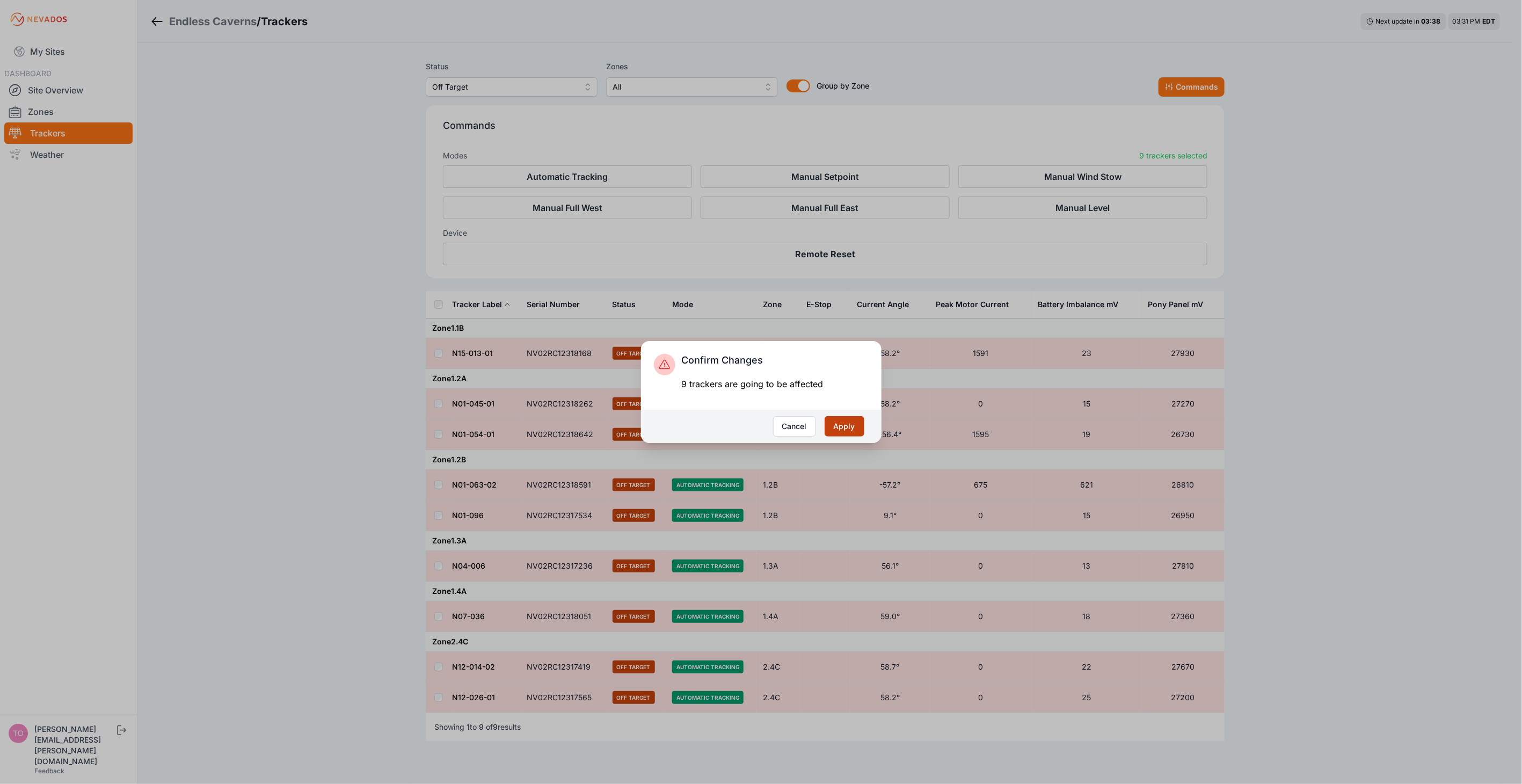
click at [837, 426] on button "Apply" at bounding box center [844, 426] width 40 height 21
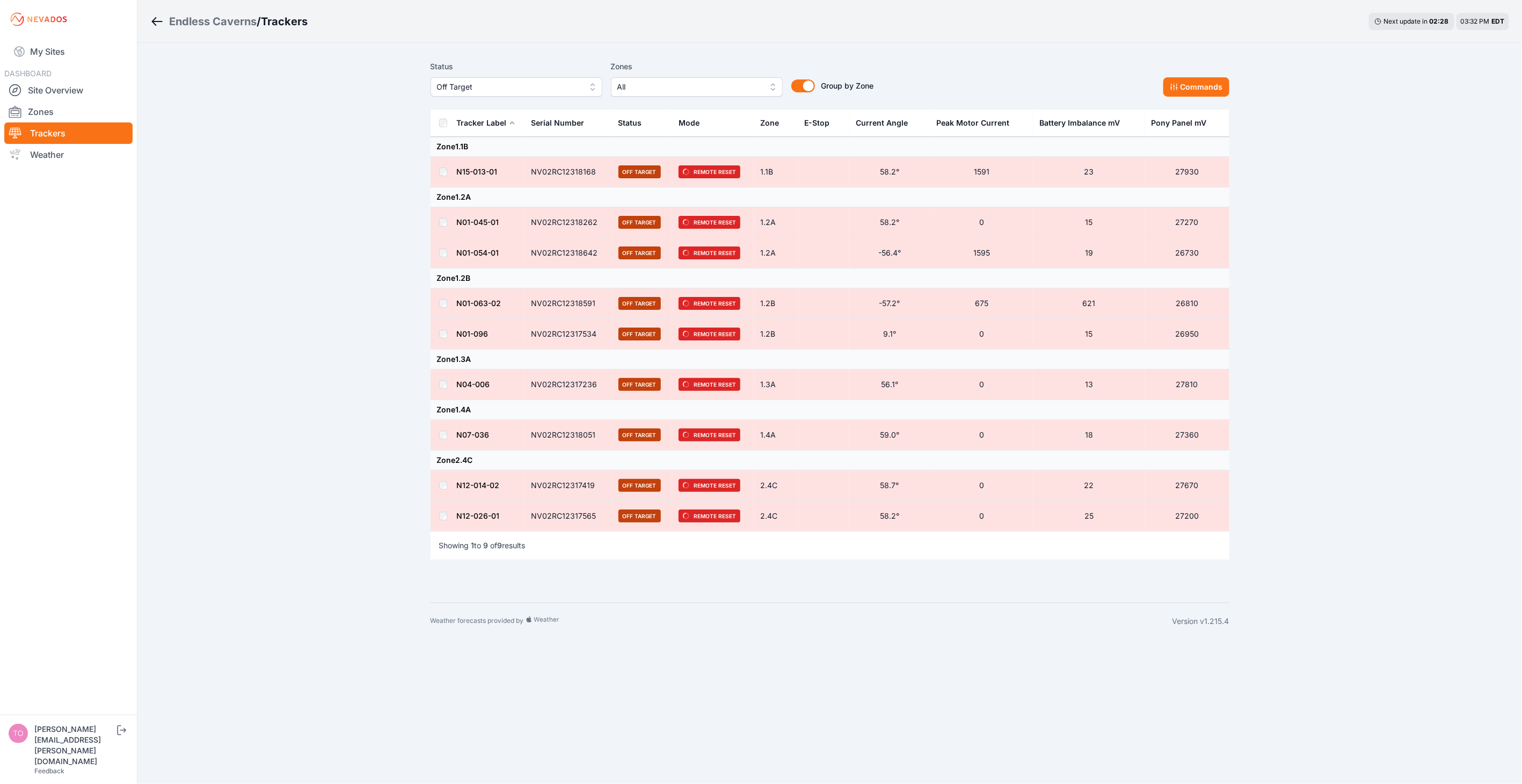
click at [309, 183] on div "Endless Caverns / Trackers Next update in 02 : 28 03:32 PM EDT Status Off Targe…" at bounding box center [761, 319] width 1522 height 639
click at [506, 74] on div "Status Off Target" at bounding box center [517, 78] width 172 height 36
click at [508, 80] on span "Off Target" at bounding box center [509, 87] width 144 height 13
click at [512, 168] on span "Offline" at bounding box center [509, 169] width 146 height 11
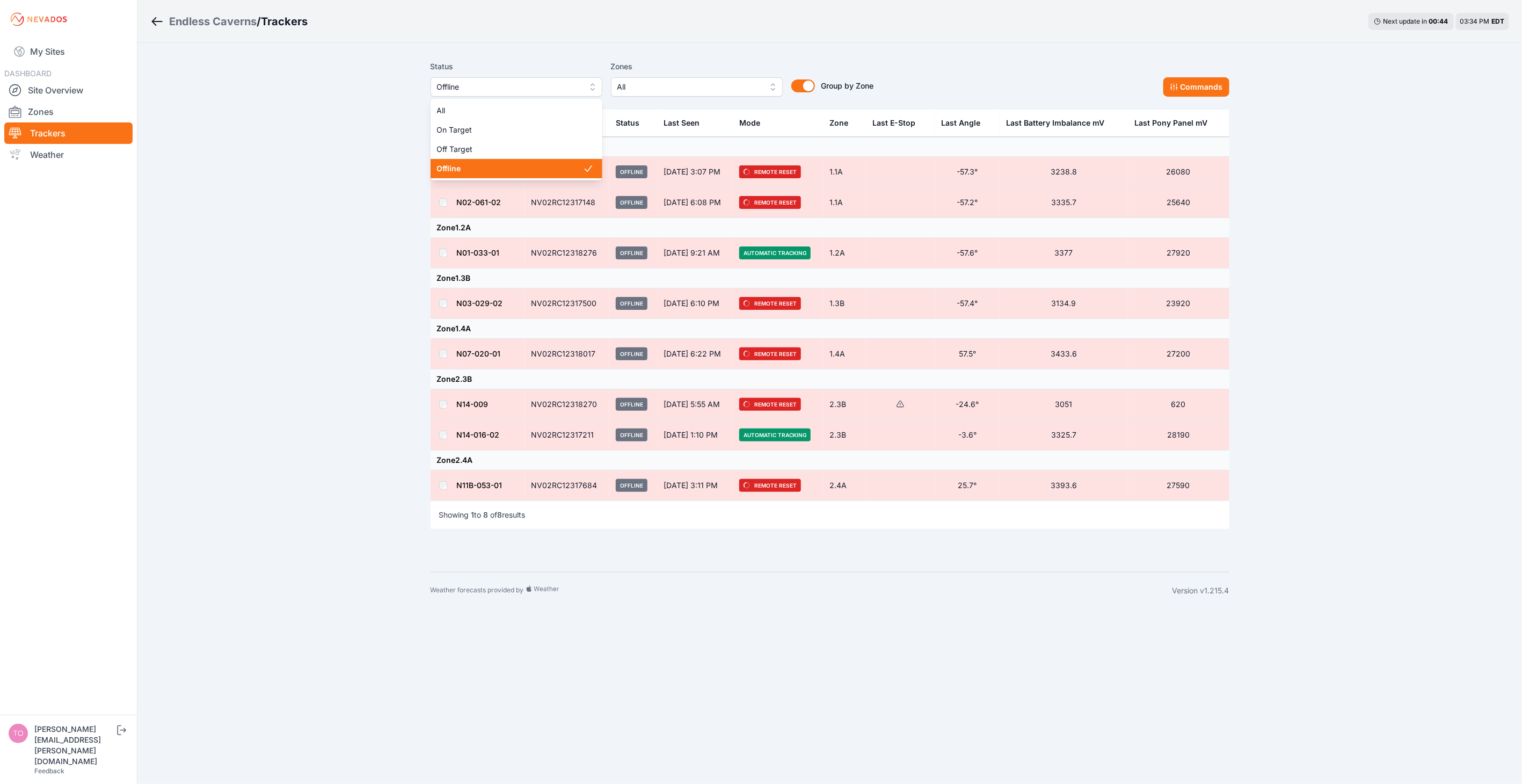
click at [455, 87] on span "Offline" at bounding box center [509, 87] width 144 height 13
click at [484, 145] on span "Off Target" at bounding box center [509, 149] width 146 height 11
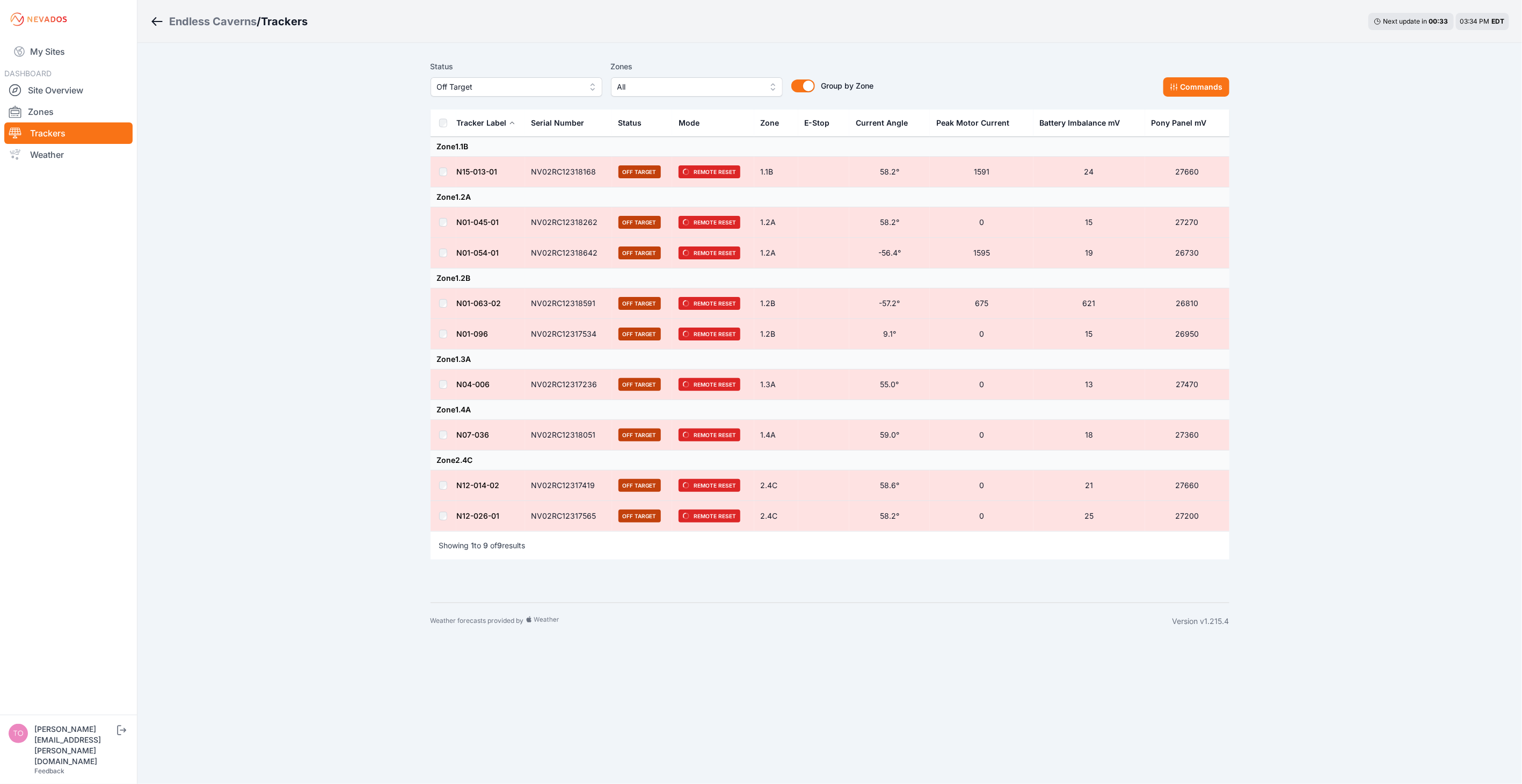
click at [290, 319] on div "Endless Caverns / Trackers Next update in 00 : 33 03:34 PM EDT Status Off Targe…" at bounding box center [761, 319] width 1522 height 639
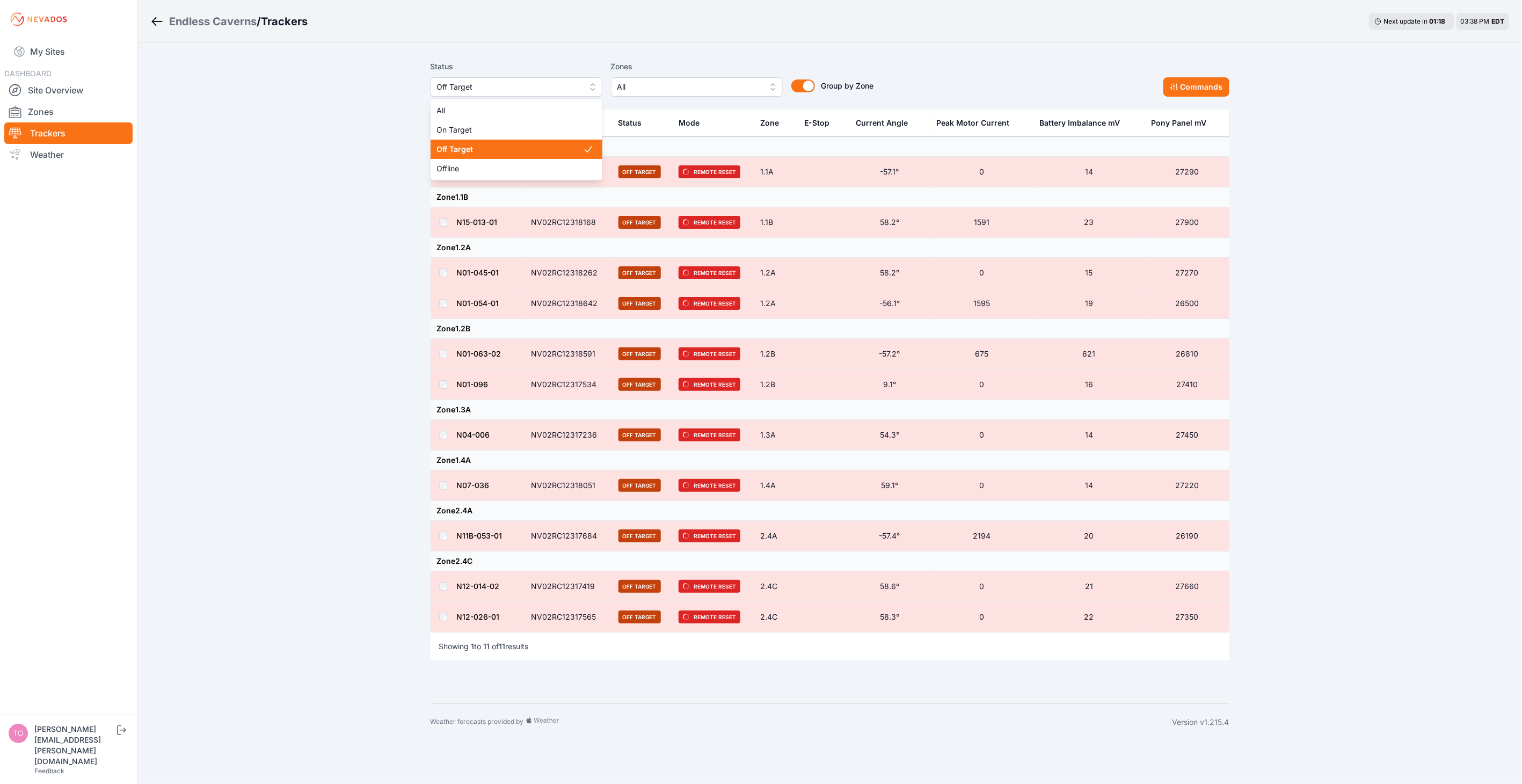
click at [508, 88] on span "Off Target" at bounding box center [509, 87] width 144 height 13
click at [489, 165] on span "Offline" at bounding box center [509, 169] width 146 height 11
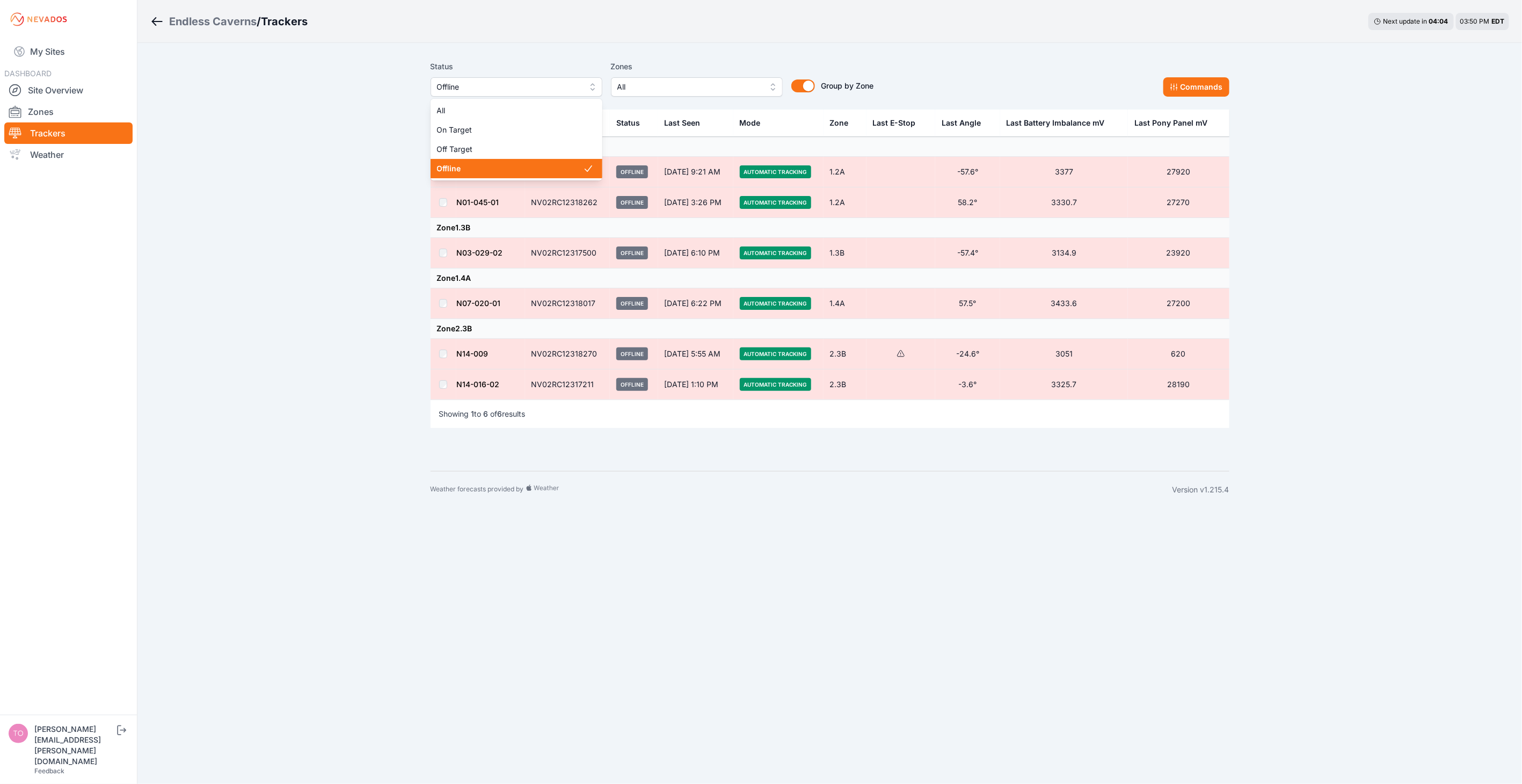
click at [475, 86] on span "Offline" at bounding box center [509, 87] width 144 height 13
click at [482, 149] on span "Off Target" at bounding box center [509, 149] width 146 height 11
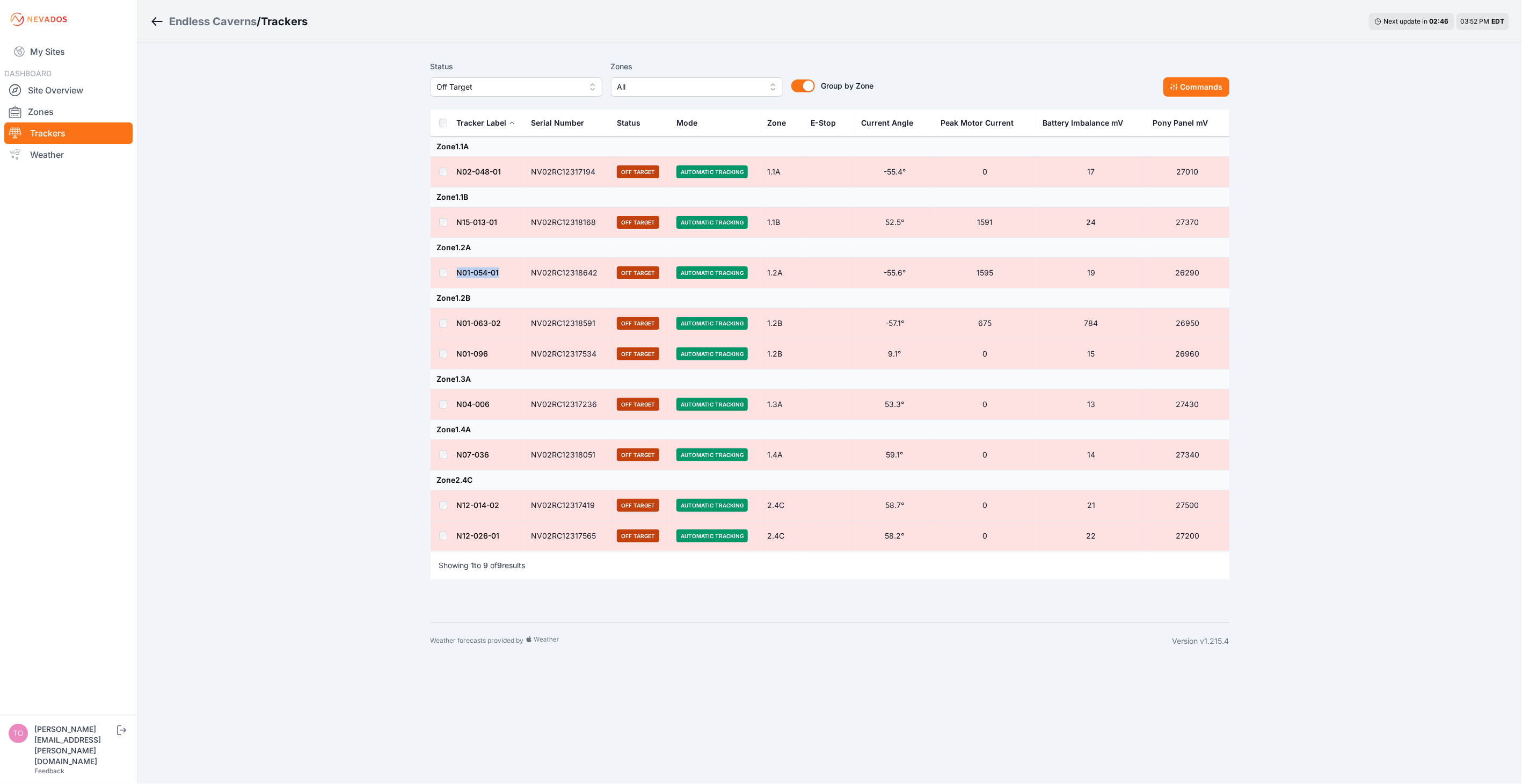
drag, startPoint x: 503, startPoint y: 278, endPoint x: 457, endPoint y: 276, distance: 46.0
click at [457, 276] on td "N01-054-01" at bounding box center [491, 273] width 69 height 31
drag, startPoint x: 503, startPoint y: 181, endPoint x: 513, endPoint y: 174, distance: 12.2
click at [503, 181] on td "N02-048-01" at bounding box center [491, 172] width 69 height 31
drag, startPoint x: 513, startPoint y: 172, endPoint x: 452, endPoint y: 179, distance: 61.4
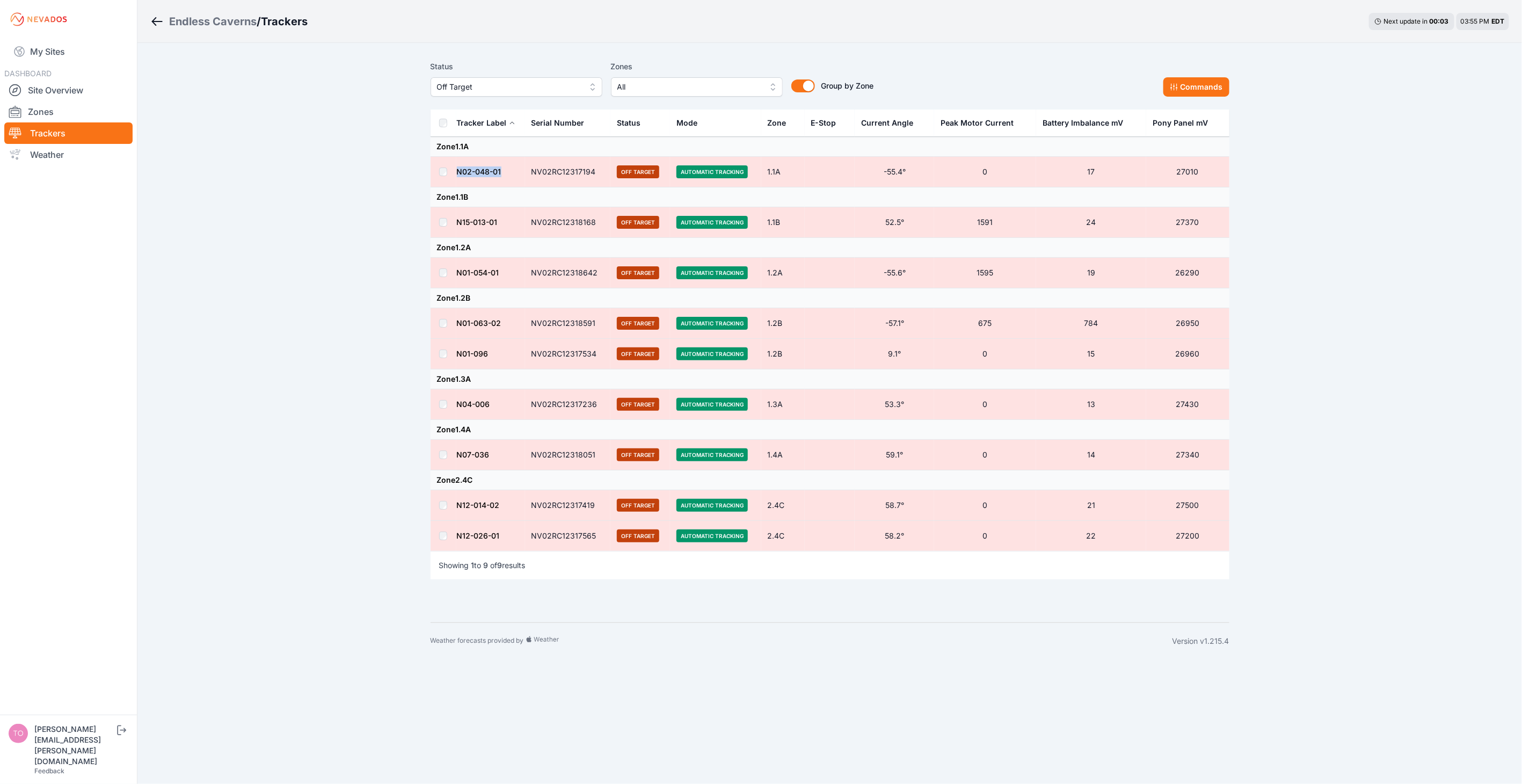
click at [452, 179] on tr "N02-048-01 NV02RC12317194 Off Target Automatic Tracking 1.1A -55.4° 0 17 27010" at bounding box center [830, 172] width 799 height 31
drag, startPoint x: 452, startPoint y: 179, endPoint x: 457, endPoint y: 224, distance: 45.3
click at [457, 224] on td "N15-013-01" at bounding box center [491, 223] width 69 height 31
drag, startPoint x: 457, startPoint y: 224, endPoint x: 457, endPoint y: 277, distance: 53.0
click at [457, 277] on td "N01-054-01" at bounding box center [491, 273] width 69 height 31
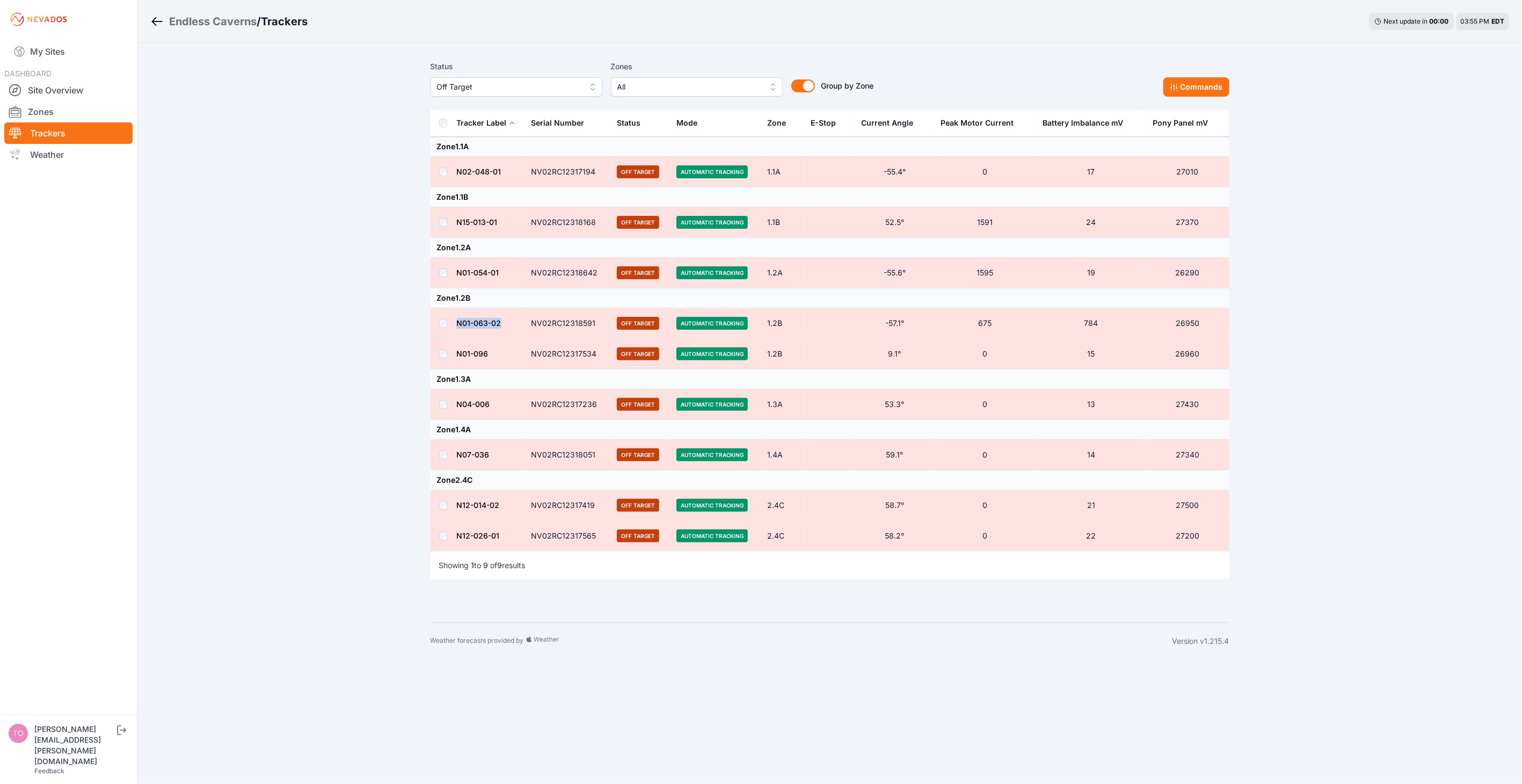
drag, startPoint x: 503, startPoint y: 323, endPoint x: 457, endPoint y: 332, distance: 46.9
click at [457, 332] on td "N01-063-02" at bounding box center [491, 323] width 69 height 31
drag, startPoint x: 495, startPoint y: 354, endPoint x: 456, endPoint y: 356, distance: 39.1
click at [456, 356] on td "N01-096" at bounding box center [491, 354] width 69 height 31
drag, startPoint x: 494, startPoint y: 405, endPoint x: 446, endPoint y: 413, distance: 48.7
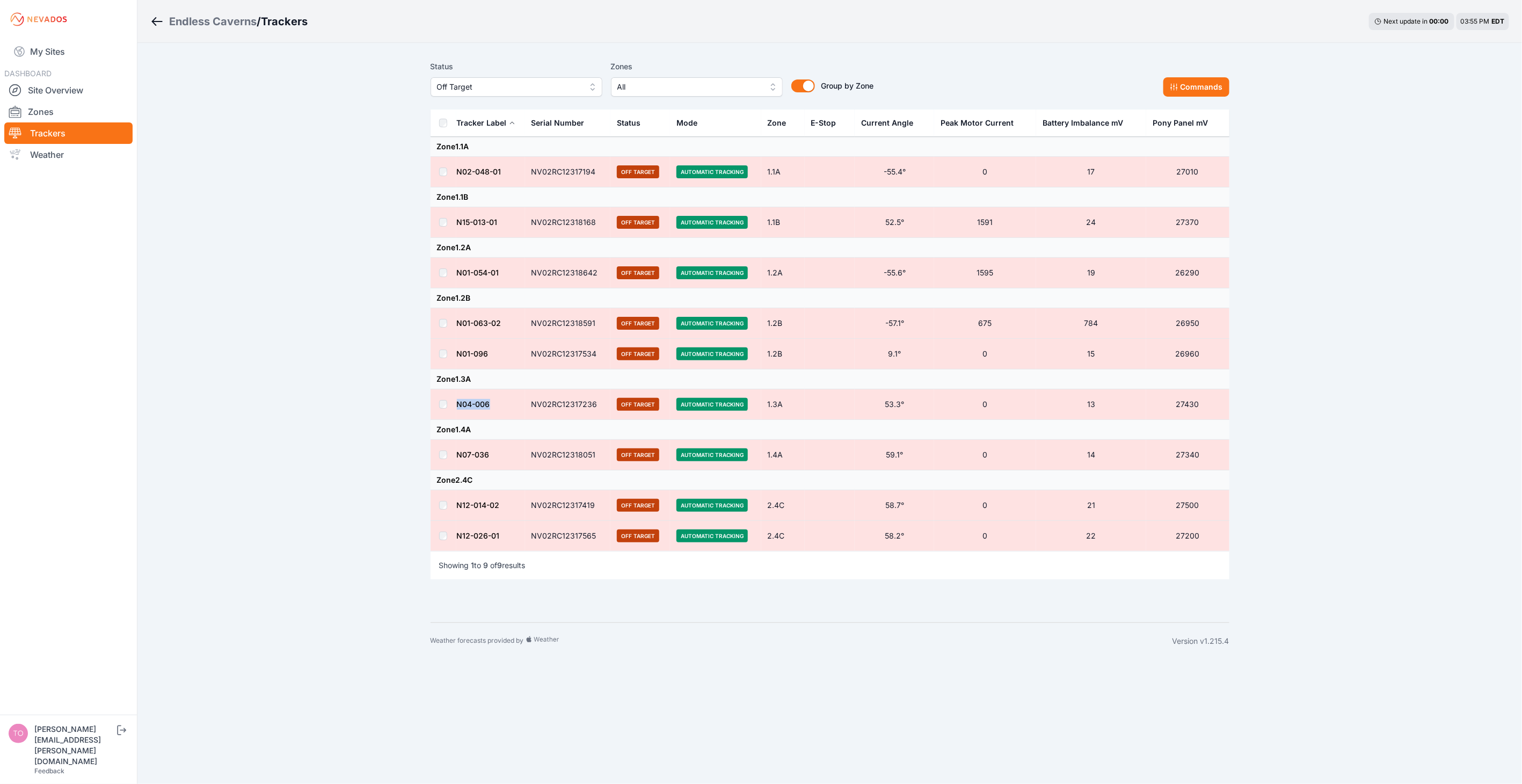
click at [446, 413] on tr "N04-006 NV02RC12317236 Off Target Automatic Tracking 1.3A 53.3° 0 13 27430" at bounding box center [830, 404] width 799 height 31
drag, startPoint x: 500, startPoint y: 451, endPoint x: 456, endPoint y: 450, distance: 44.0
click at [456, 450] on td "N07-036" at bounding box center [491, 455] width 69 height 31
drag, startPoint x: 512, startPoint y: 505, endPoint x: 445, endPoint y: 499, distance: 67.3
click at [445, 499] on tr "N12-014-02 NV02RC12317419 Off Target Automatic Tracking 2.4C 58.7° 0 21 27500" at bounding box center [830, 505] width 799 height 31
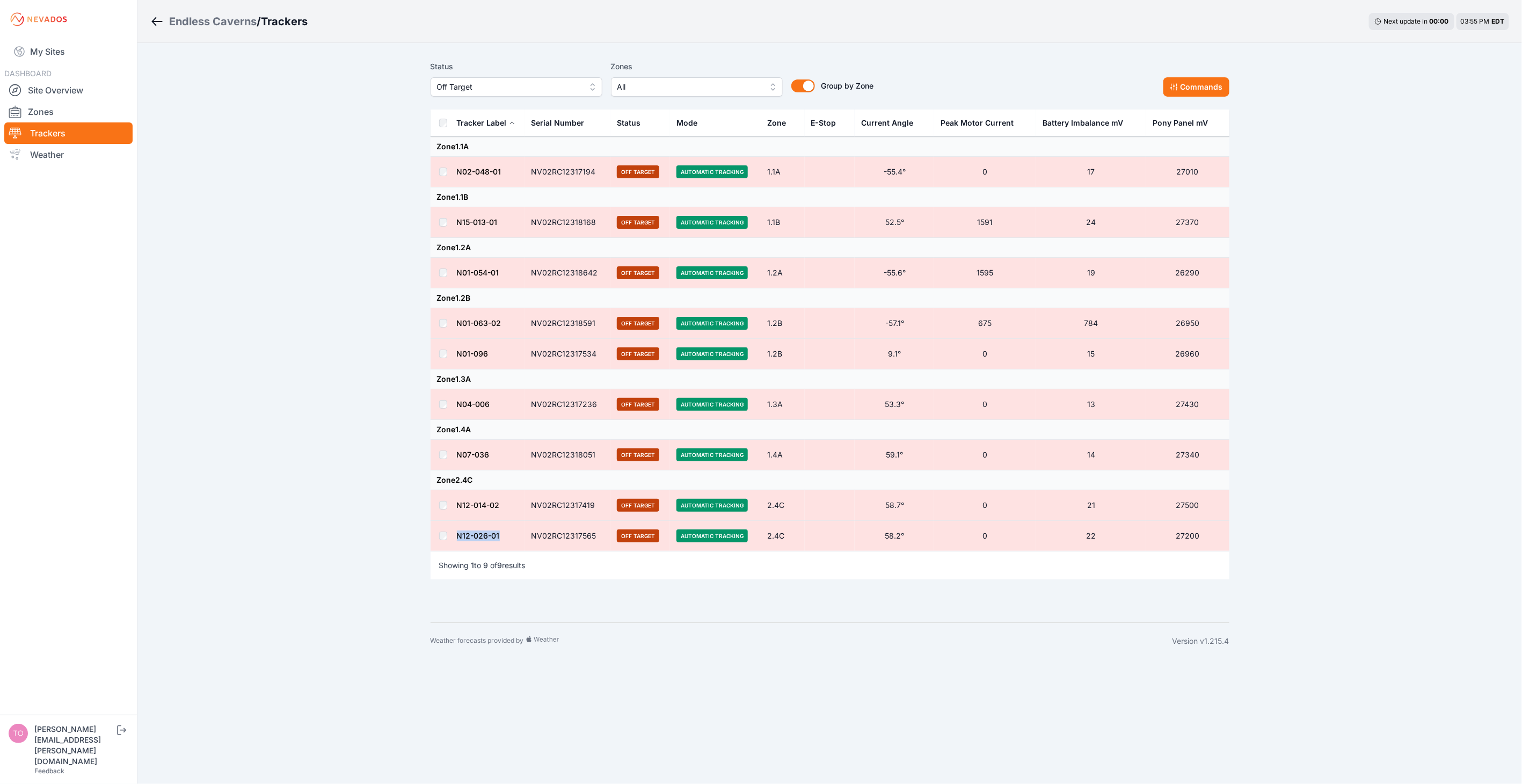
drag, startPoint x: 511, startPoint y: 538, endPoint x: 456, endPoint y: 538, distance: 55.0
click at [456, 538] on td "N12-026-01" at bounding box center [491, 536] width 69 height 31
click at [261, 527] on div "Endless Caverns / Trackers Next update in 00 : 00 03:56 PM EDT Status Off Targe…" at bounding box center [761, 330] width 1522 height 659
click at [349, 362] on div "Endless Caverns / Trackers Next update in 00 : 00 03:59 PM EDT Status Off Targe…" at bounding box center [761, 330] width 1522 height 659
click at [518, 87] on span "Off Target" at bounding box center [509, 87] width 144 height 13
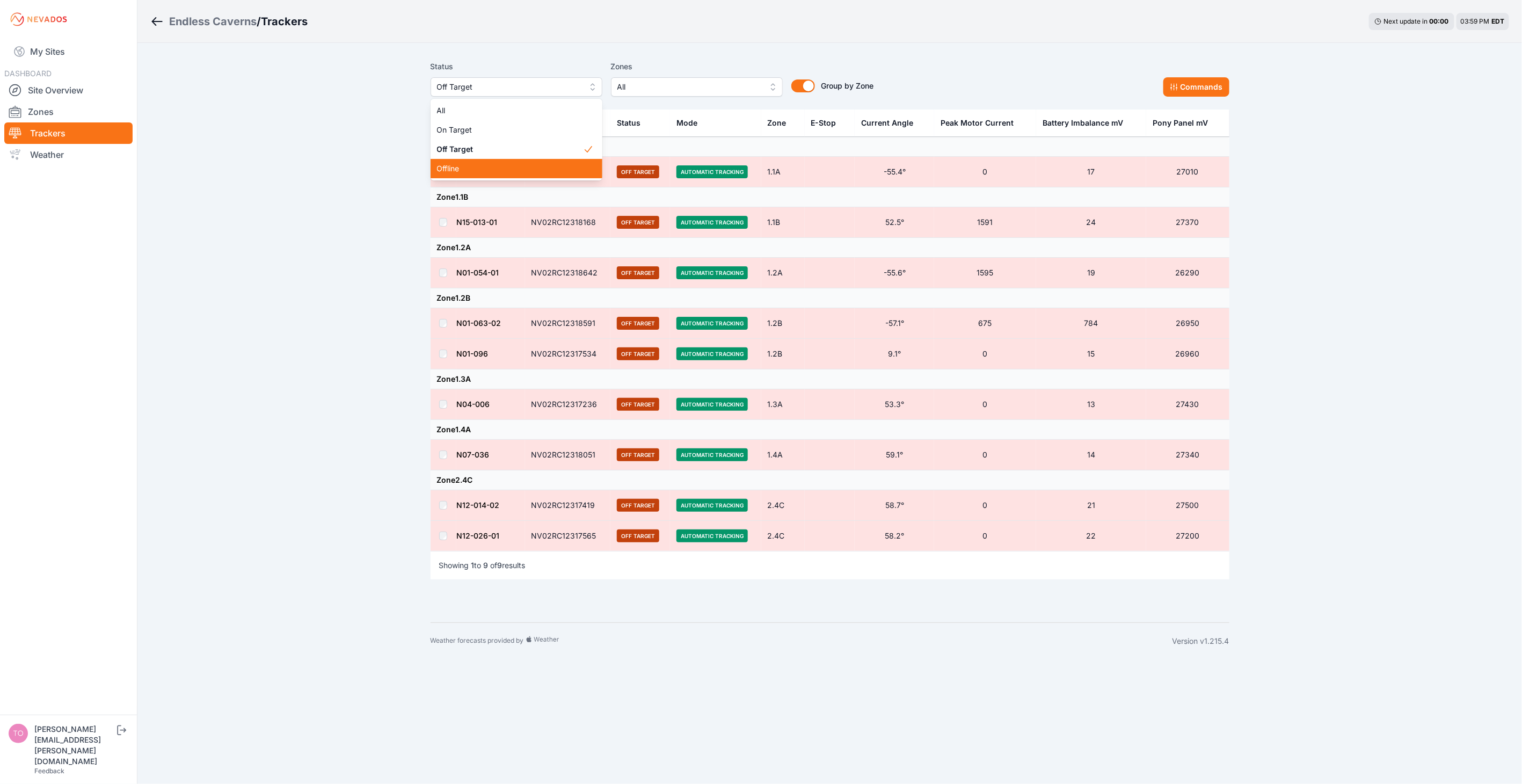
click at [502, 171] on span "Offline" at bounding box center [509, 169] width 146 height 11
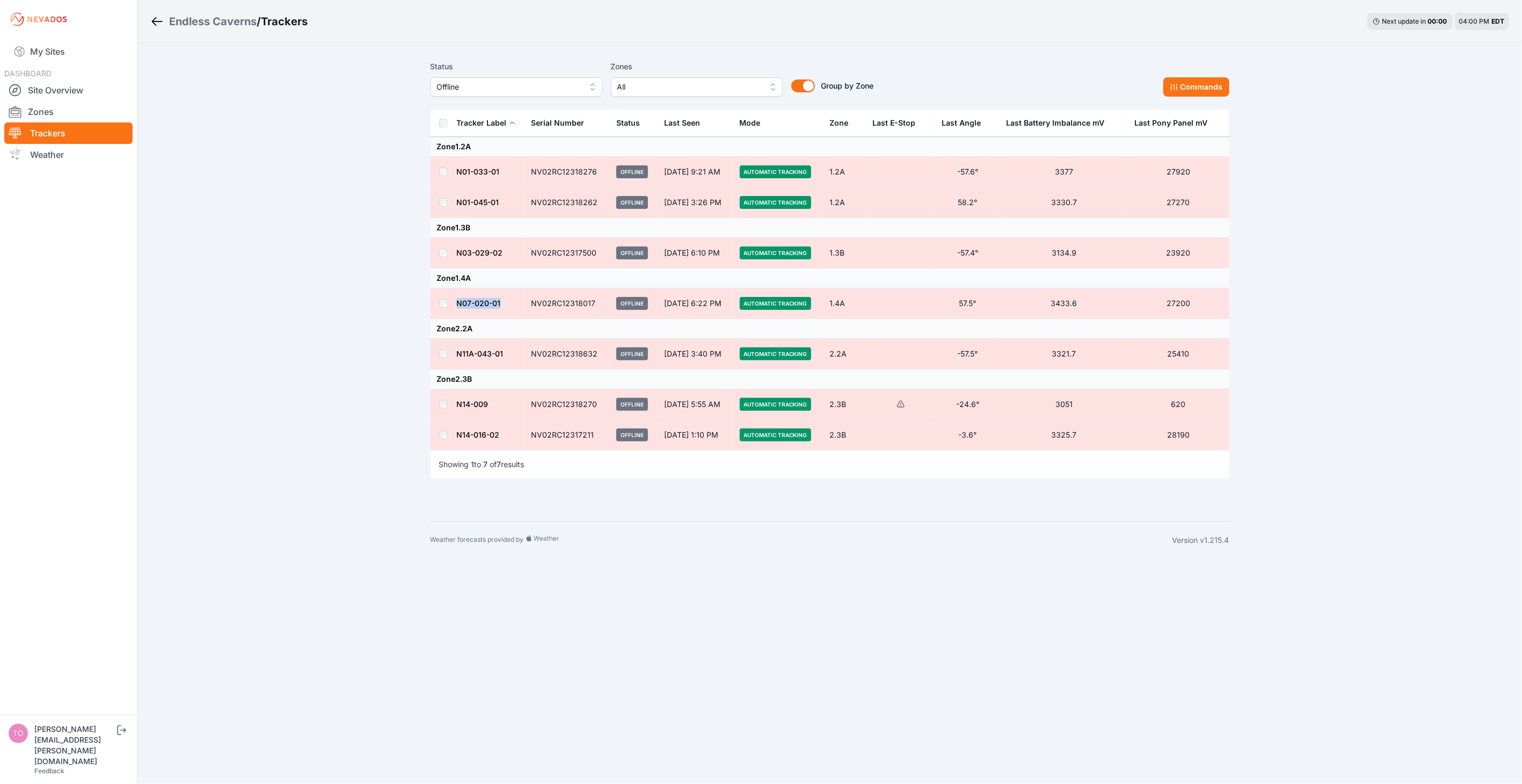
drag, startPoint x: 505, startPoint y: 302, endPoint x: 442, endPoint y: 298, distance: 63.1
click at [442, 298] on tr "N07-020-01 NV02RC12318017 Offline [DATE] 6:22 PM Automatic Tracking 1.4A 57.5° …" at bounding box center [830, 304] width 799 height 31
drag, startPoint x: 505, startPoint y: 436, endPoint x: 455, endPoint y: 436, distance: 50.0
click at [455, 436] on tr "N14-016-02 NV02RC12317211 Offline [DATE] 1:10 PM Automatic Tracking 2.3B -3.6° …" at bounding box center [830, 435] width 799 height 31
drag, startPoint x: 503, startPoint y: 303, endPoint x: 457, endPoint y: 302, distance: 46.0
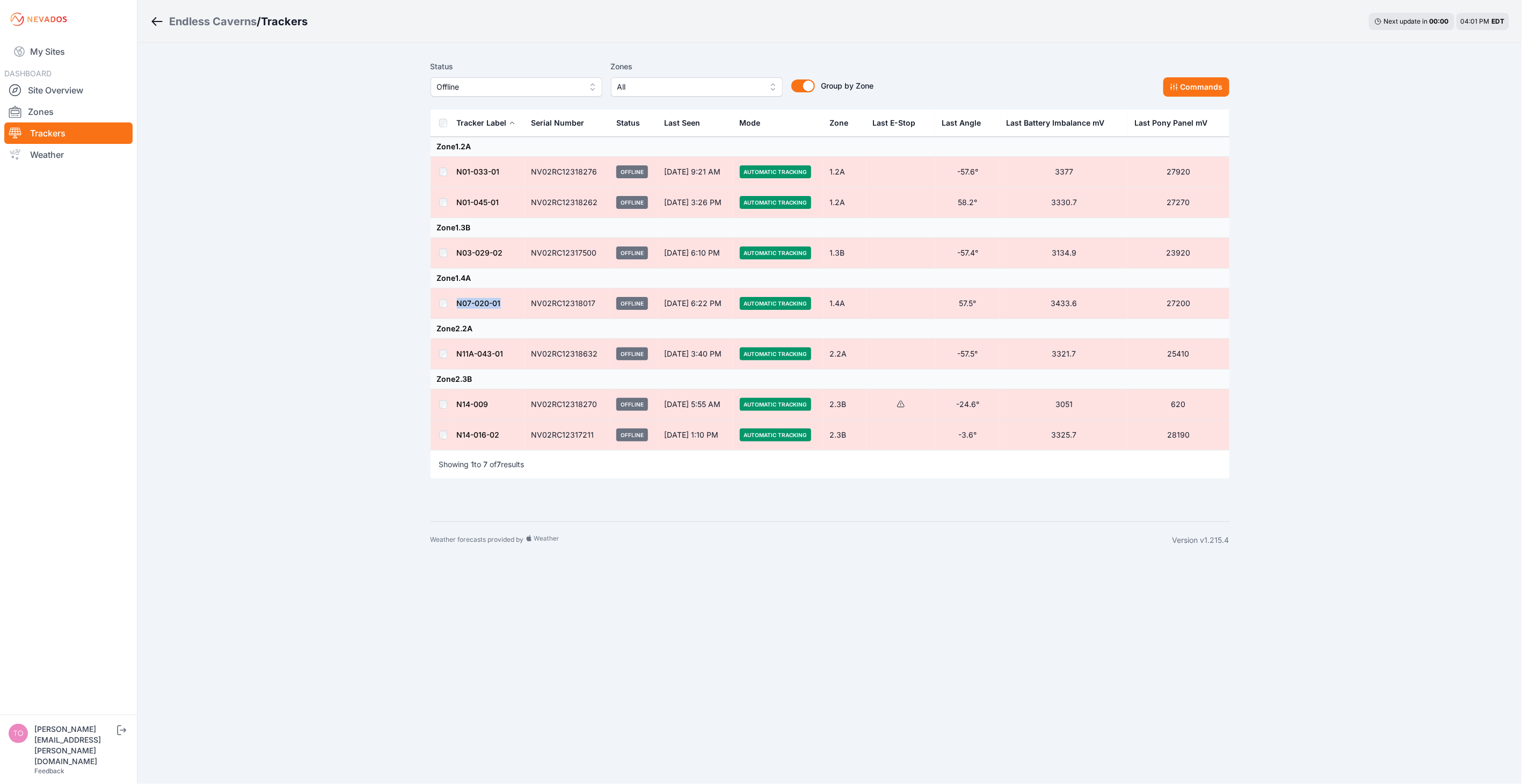
click at [457, 302] on td "N07-020-01" at bounding box center [491, 304] width 69 height 31
click at [512, 302] on td "N07-020-01" at bounding box center [491, 304] width 69 height 31
drag, startPoint x: 496, startPoint y: 407, endPoint x: 455, endPoint y: 406, distance: 41.0
click at [455, 406] on tr "N14-009 NV02RC12318270 Offline [DATE] 5:55 AM Automatic Tracking 2.3B -24.6° 30…" at bounding box center [830, 404] width 799 height 31
drag, startPoint x: 455, startPoint y: 406, endPoint x: 297, endPoint y: 332, distance: 174.5
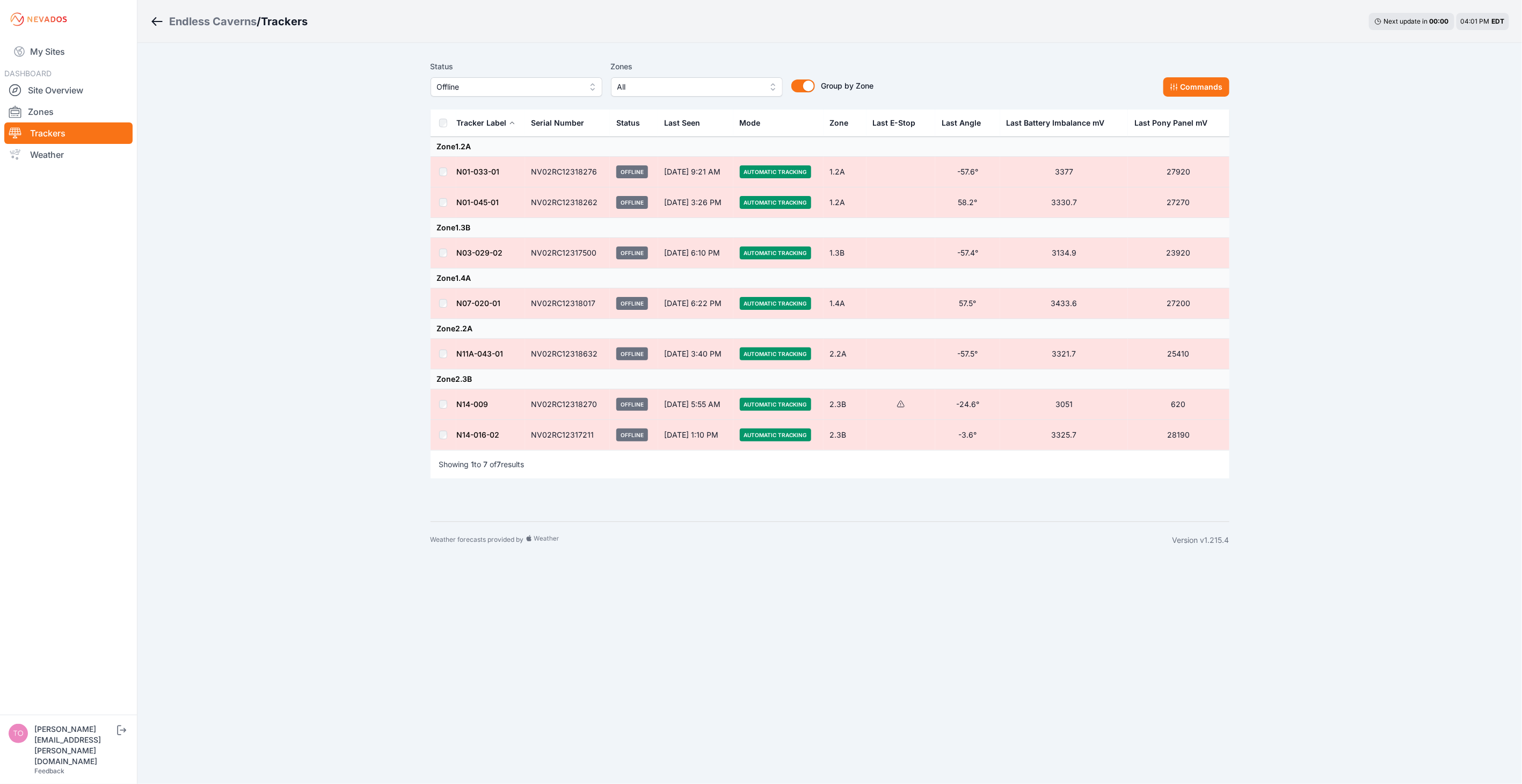
click at [297, 332] on div "Endless Caverns / Trackers Next update in 00 : 00 04:01 PM EDT Status Offline Z…" at bounding box center [761, 279] width 1522 height 558
click at [60, 53] on link "My Sites" at bounding box center [68, 51] width 128 height 26
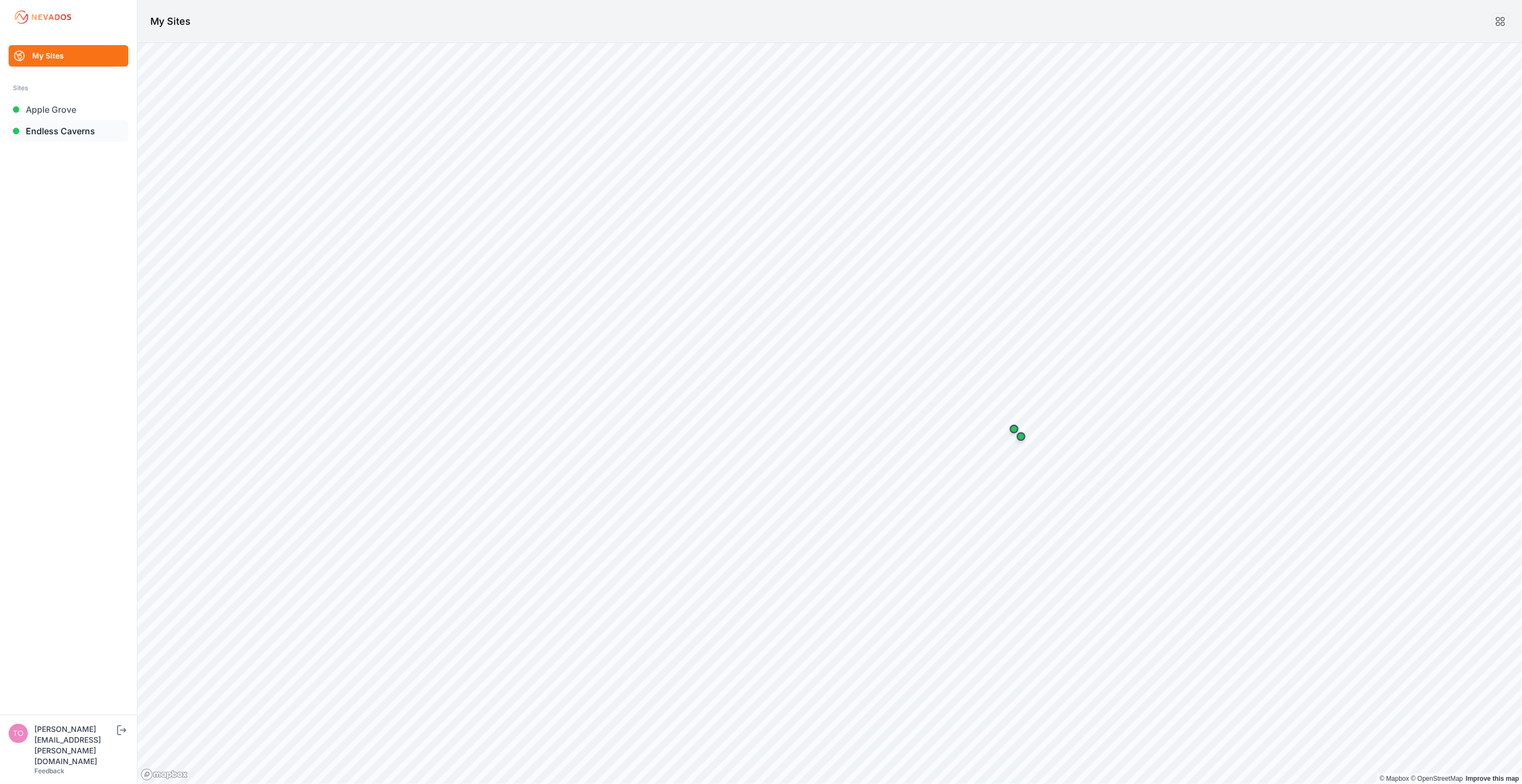
click at [68, 135] on link "Endless Caverns" at bounding box center [68, 131] width 120 height 21
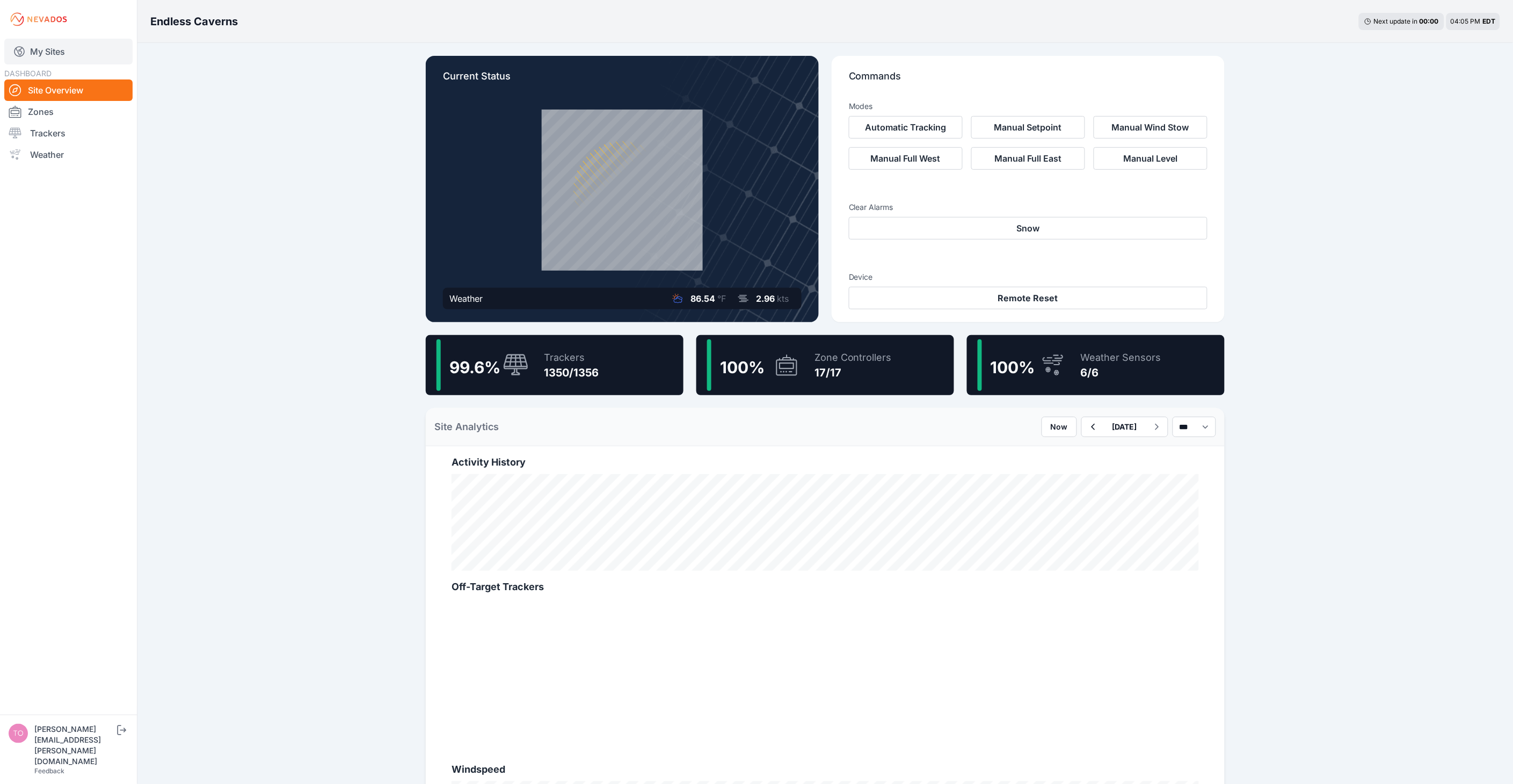
click at [51, 56] on link "My Sites" at bounding box center [68, 51] width 128 height 26
